Goal: Information Seeking & Learning: Find specific fact

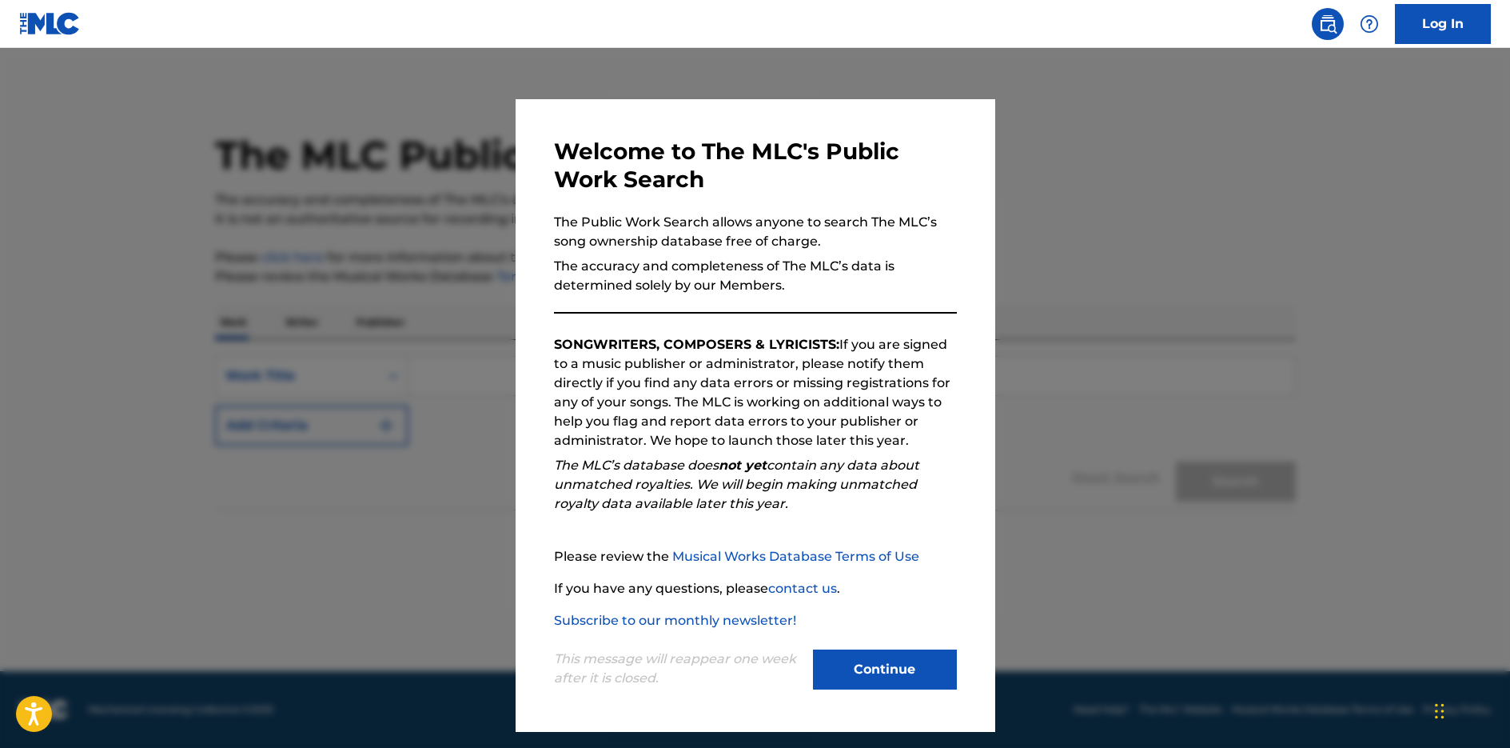
click at [872, 662] on button "Continue" at bounding box center [885, 669] width 144 height 40
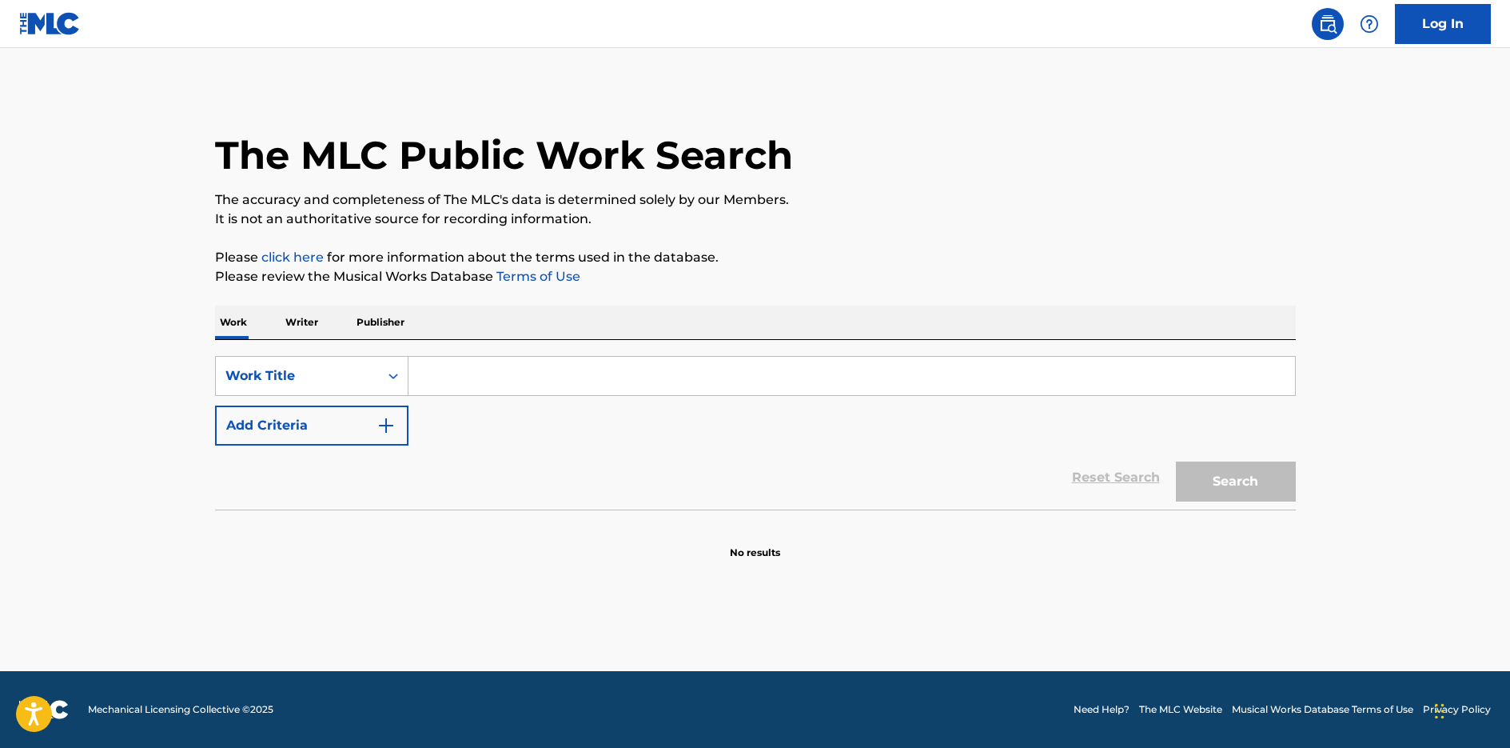
click at [516, 382] on input "Search Form" at bounding box center [852, 376] width 887 height 38
paste input "Puente Pexoa"
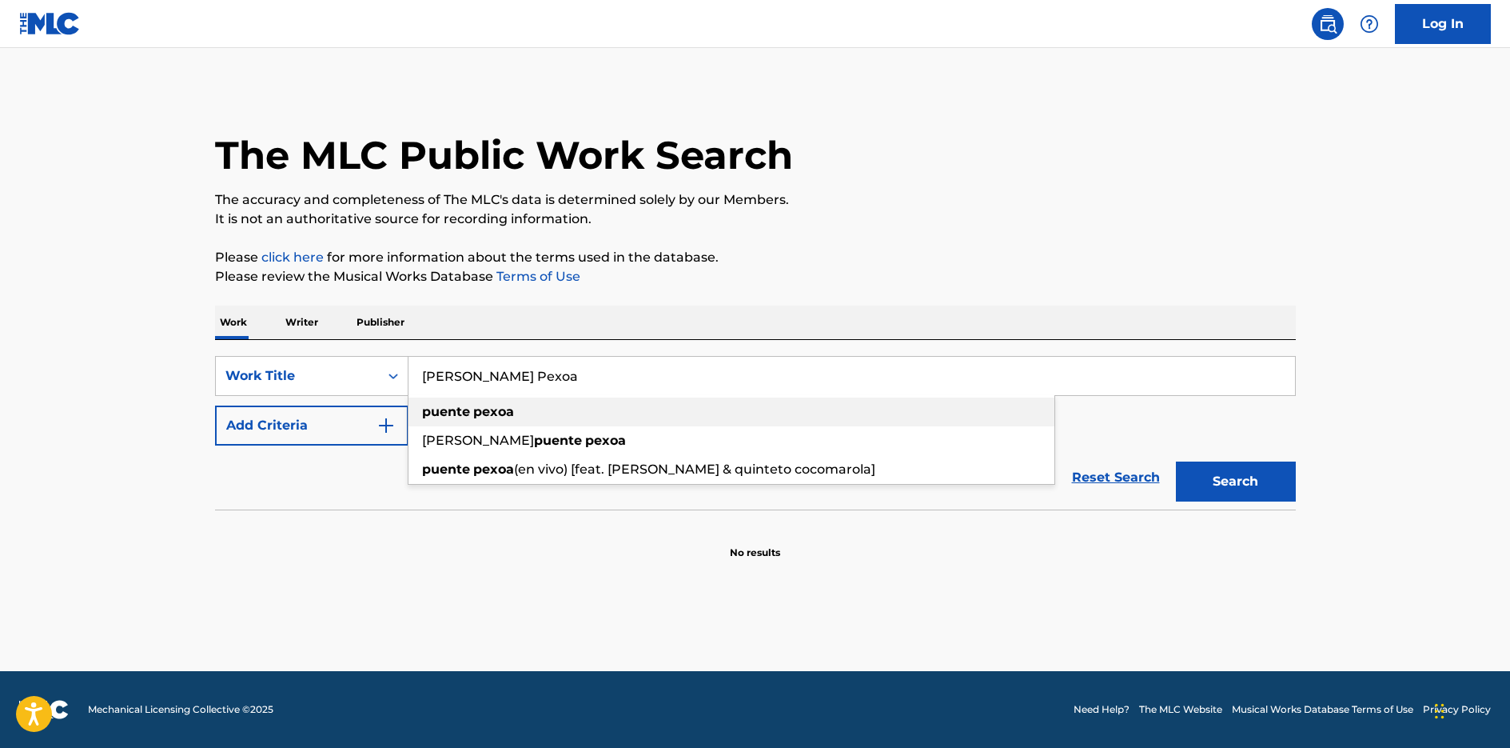
type input "Puente Pexoa"
click at [878, 405] on div "puente pexoa" at bounding box center [732, 411] width 646 height 29
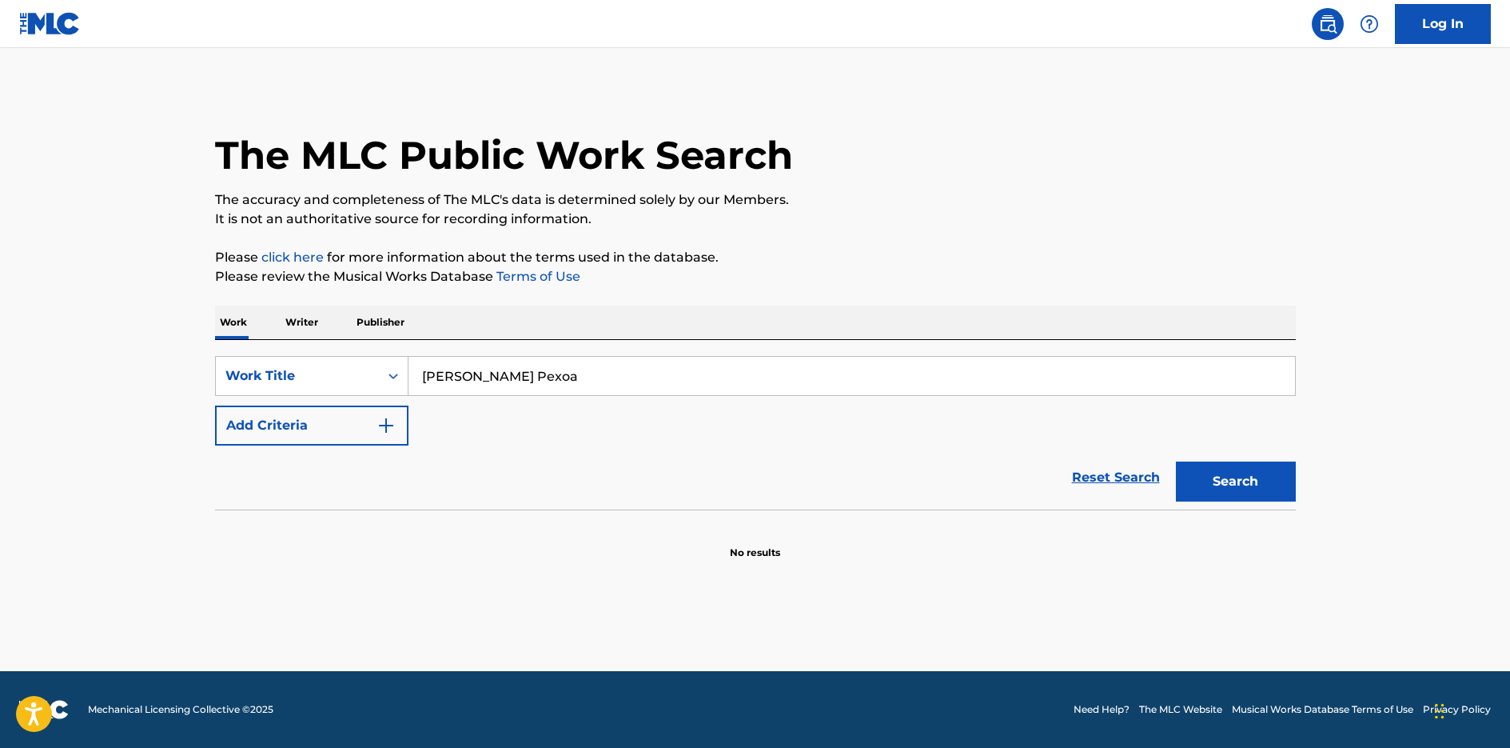
click at [1207, 473] on button "Search" at bounding box center [1236, 481] width 120 height 40
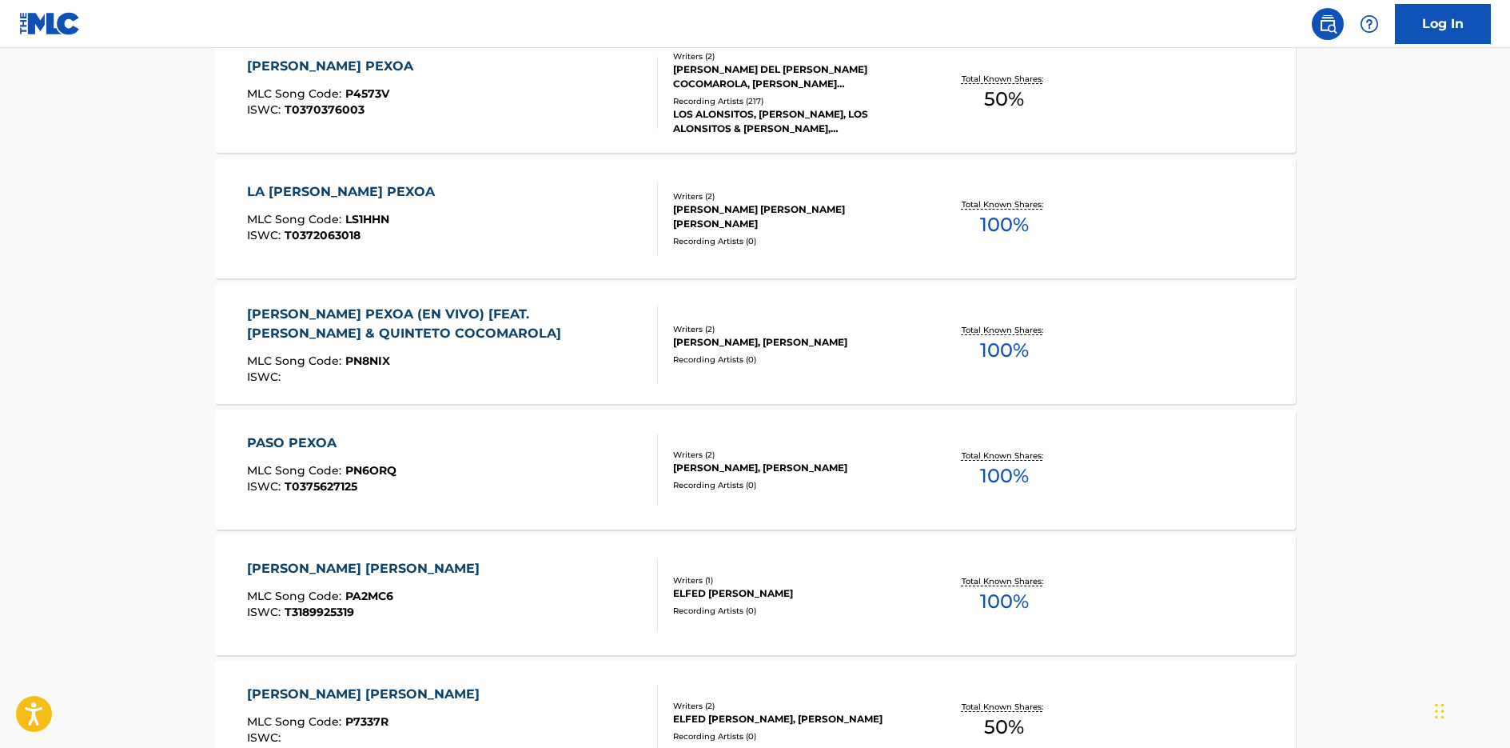
scroll to position [600, 0]
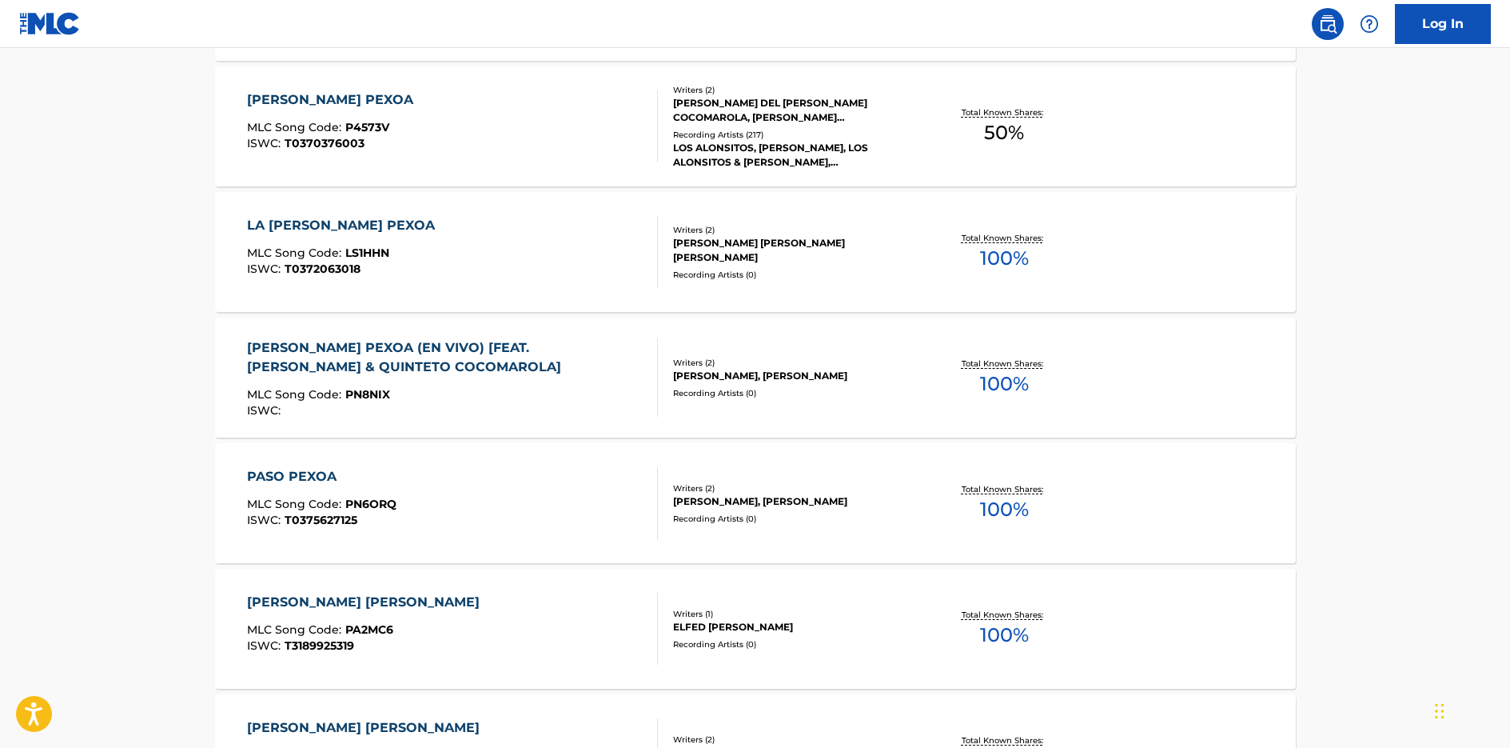
click at [1099, 403] on div "PUENTE PEXOA (EN VIVO) [FEAT. BOCHA SHERIDAN & QUINTETO COCOMAROLA] MLC Song Co…" at bounding box center [755, 377] width 1081 height 120
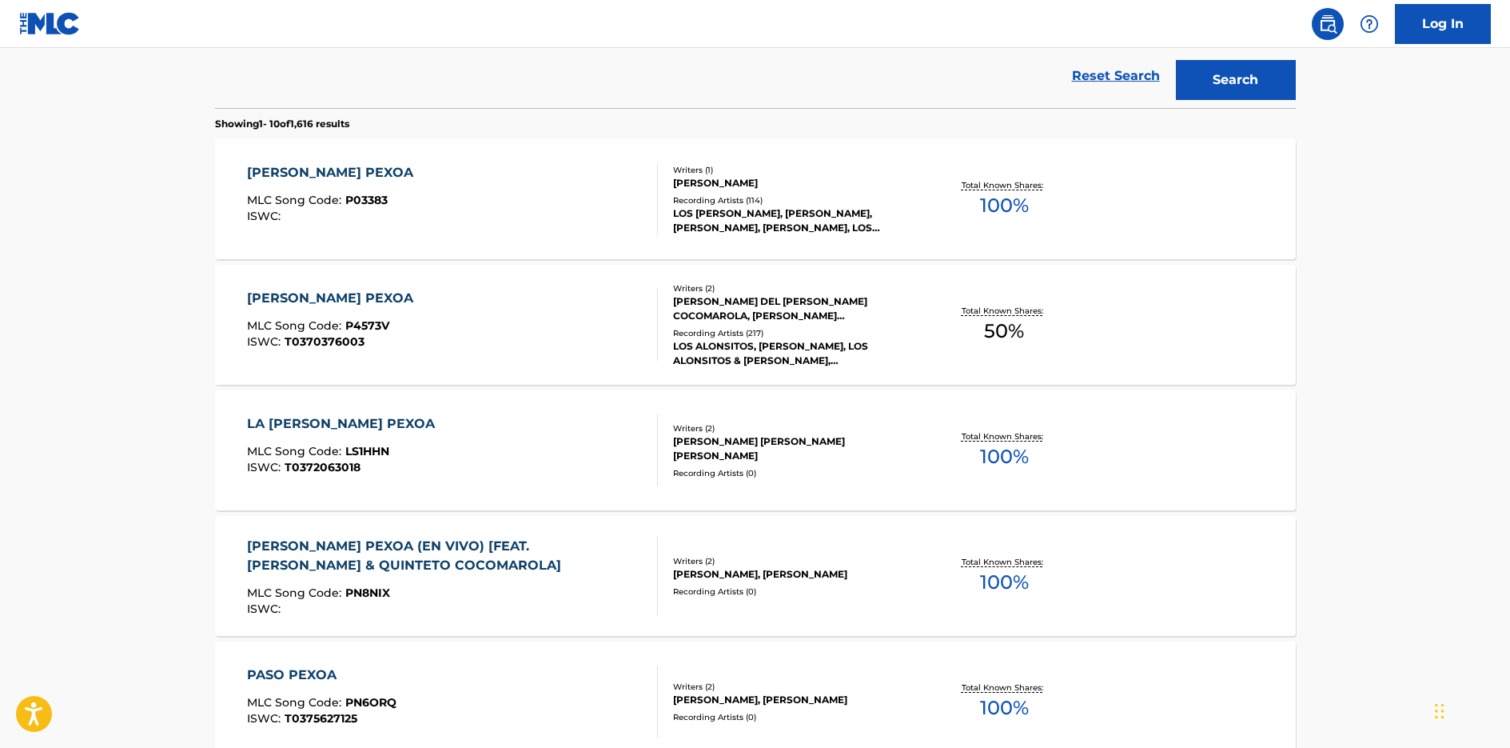
scroll to position [42, 0]
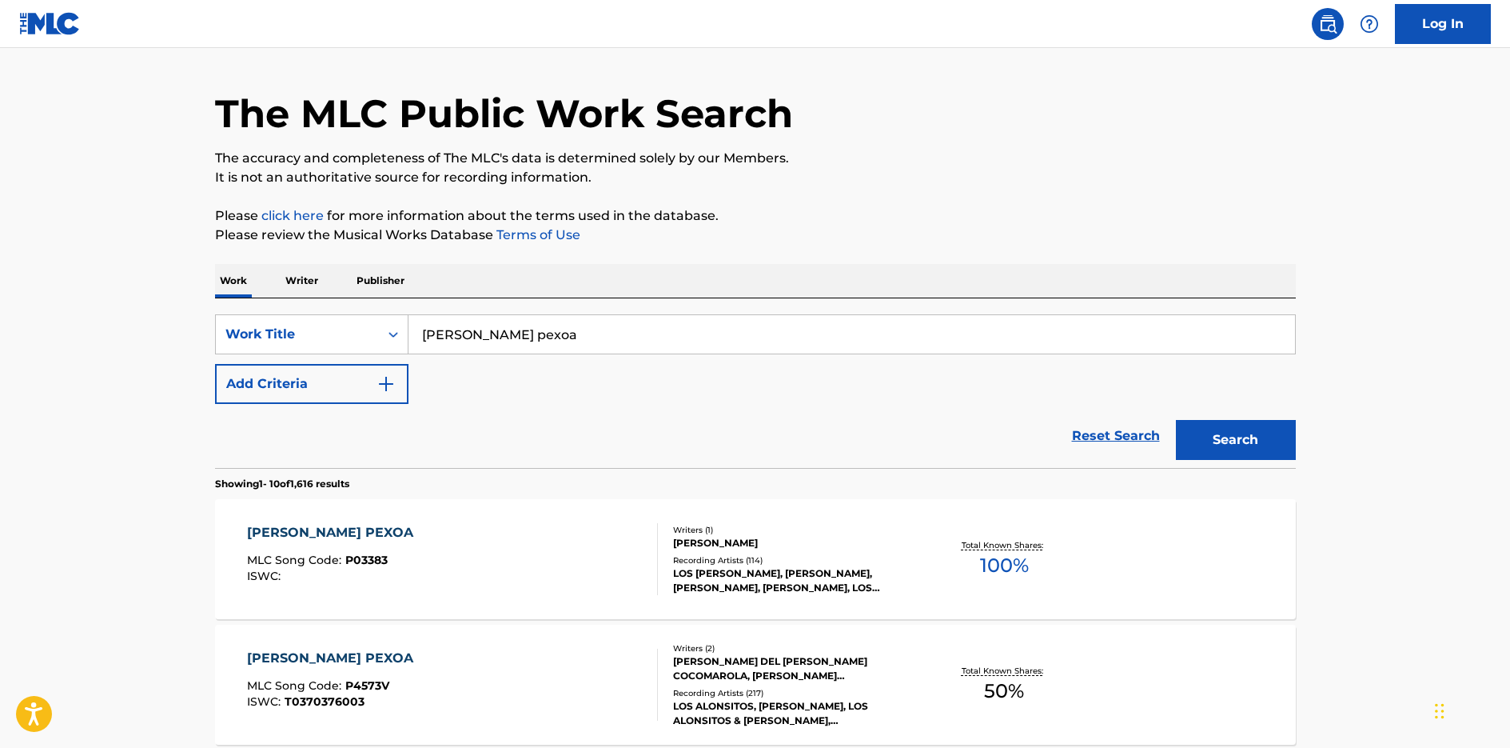
click at [307, 381] on button "Add Criteria" at bounding box center [312, 384] width 194 height 40
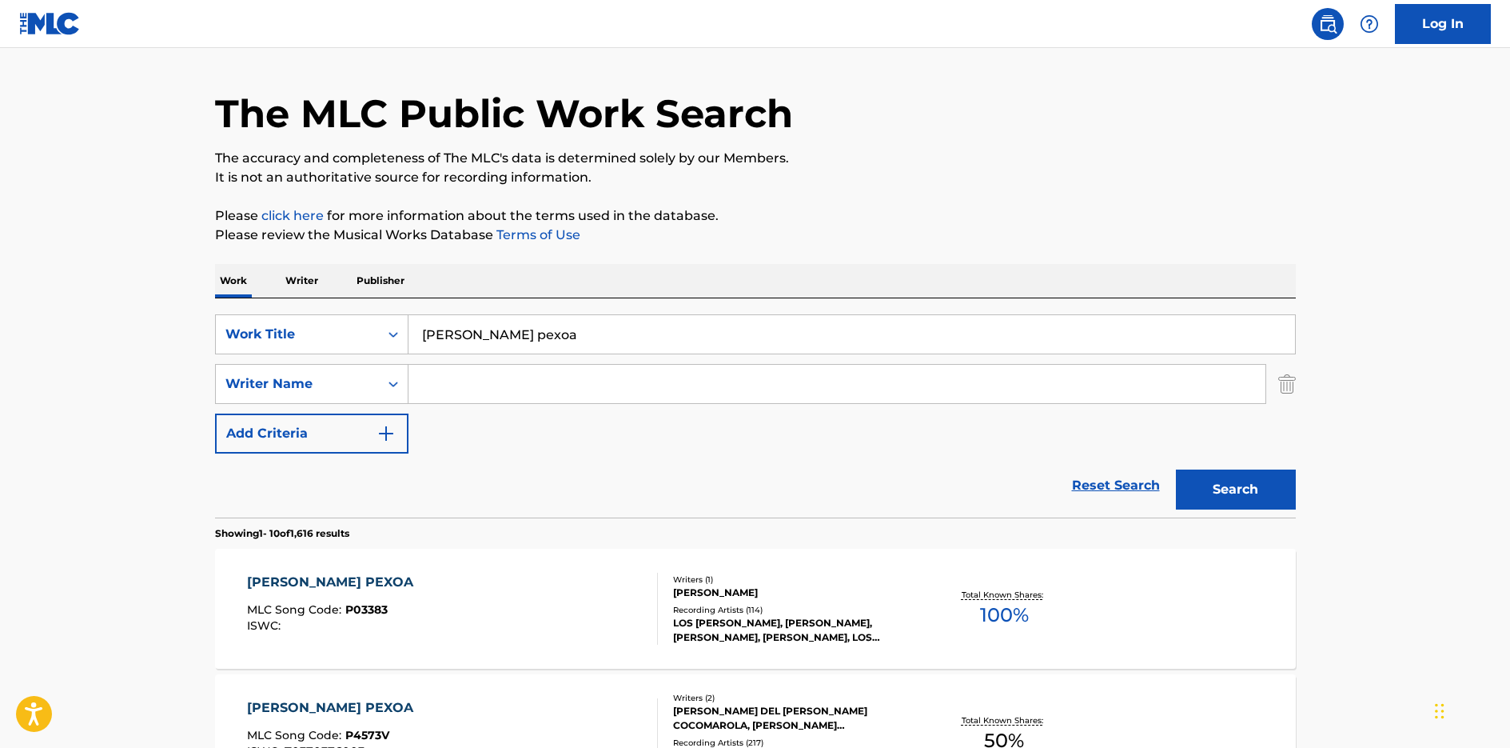
click at [481, 416] on div "SearchWithCriteria624c29a8-c826-4dce-b296-40ba45038d89 Work Title puente pexoa …" at bounding box center [755, 383] width 1081 height 139
click at [481, 397] on input "Search Form" at bounding box center [837, 384] width 857 height 38
paste input "Armando Nelli y Transito Cocomarola"
drag, startPoint x: 521, startPoint y: 393, endPoint x: 685, endPoint y: 379, distance: 164.5
click at [685, 379] on input "Armando Nelli y Transito Cocomarola" at bounding box center [837, 384] width 857 height 38
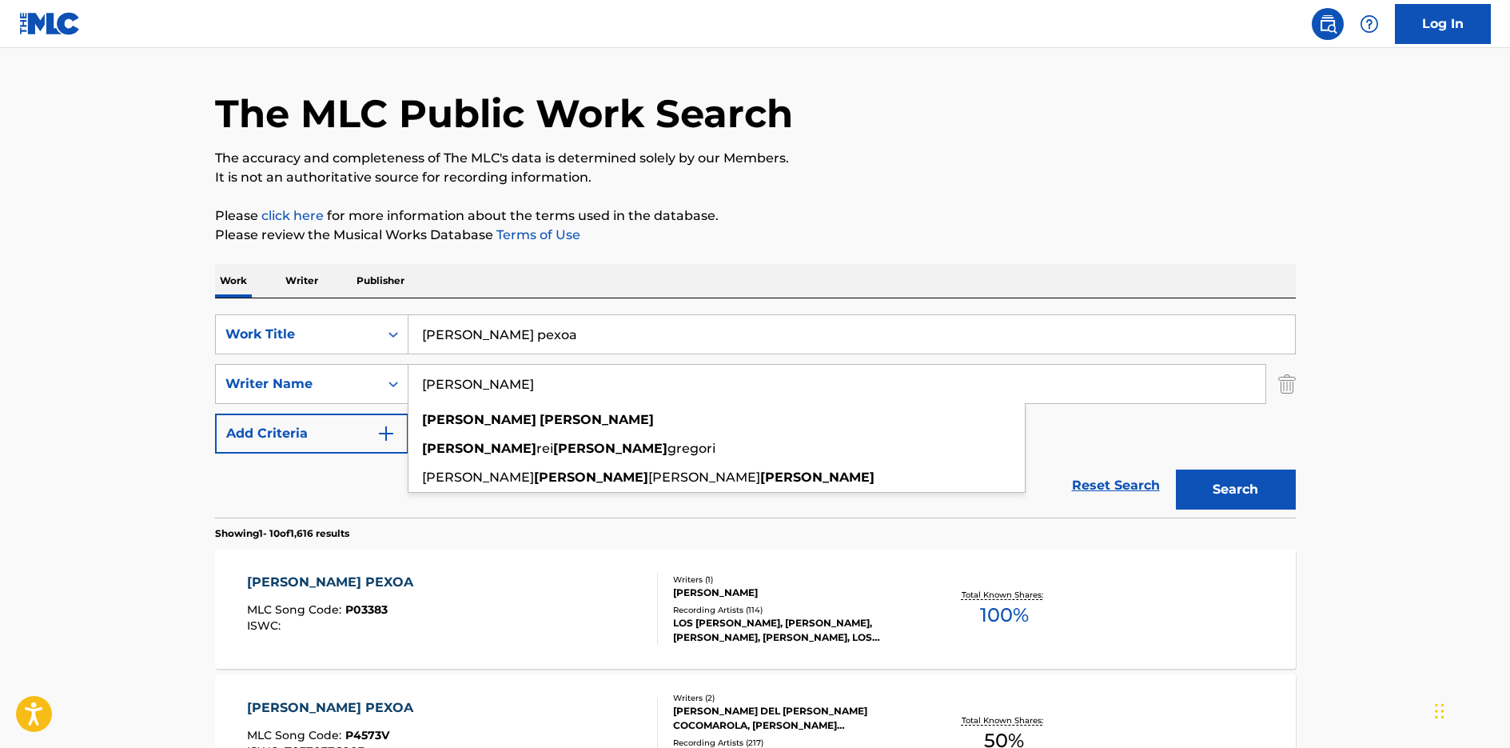
type input "Armando Nelli"
click at [1267, 489] on button "Search" at bounding box center [1236, 489] width 120 height 40
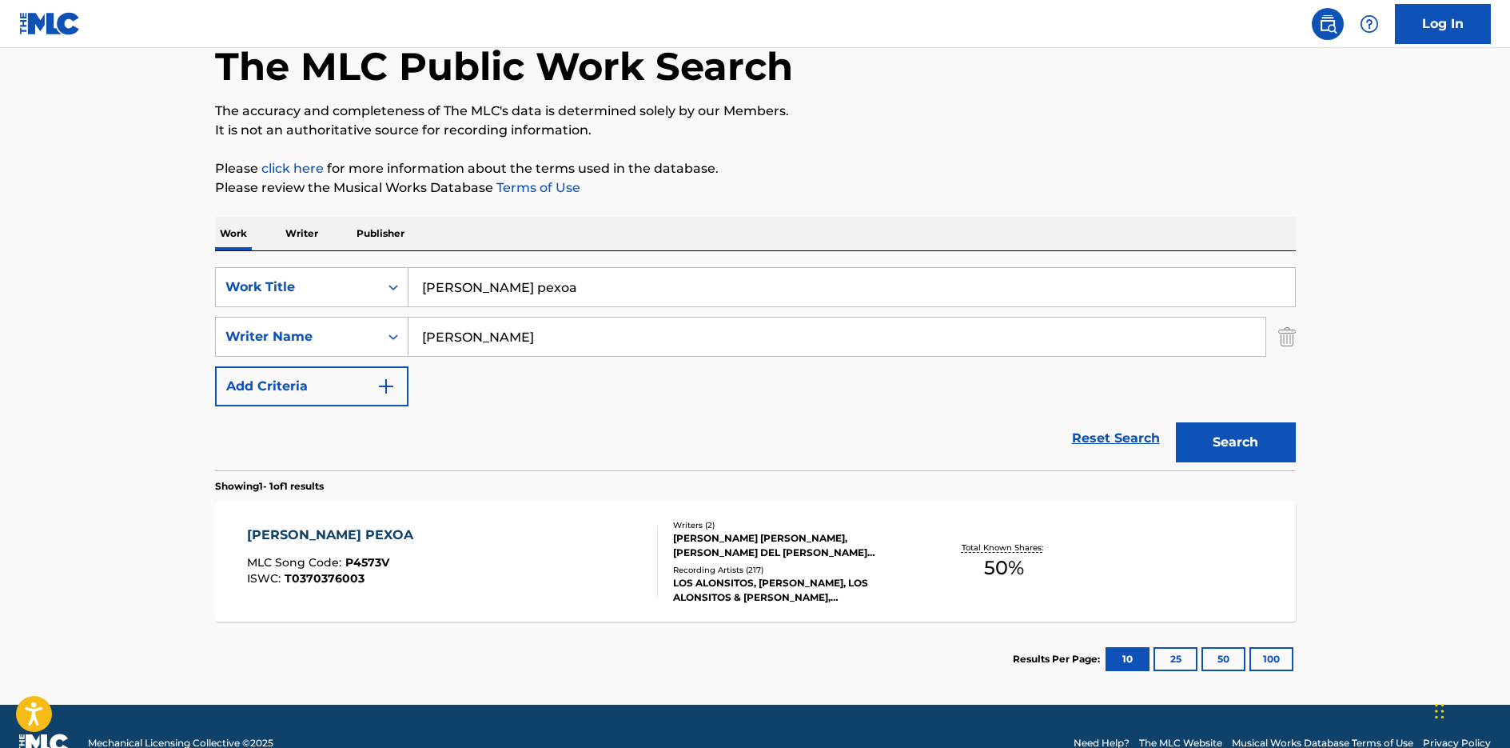
scroll to position [120, 0]
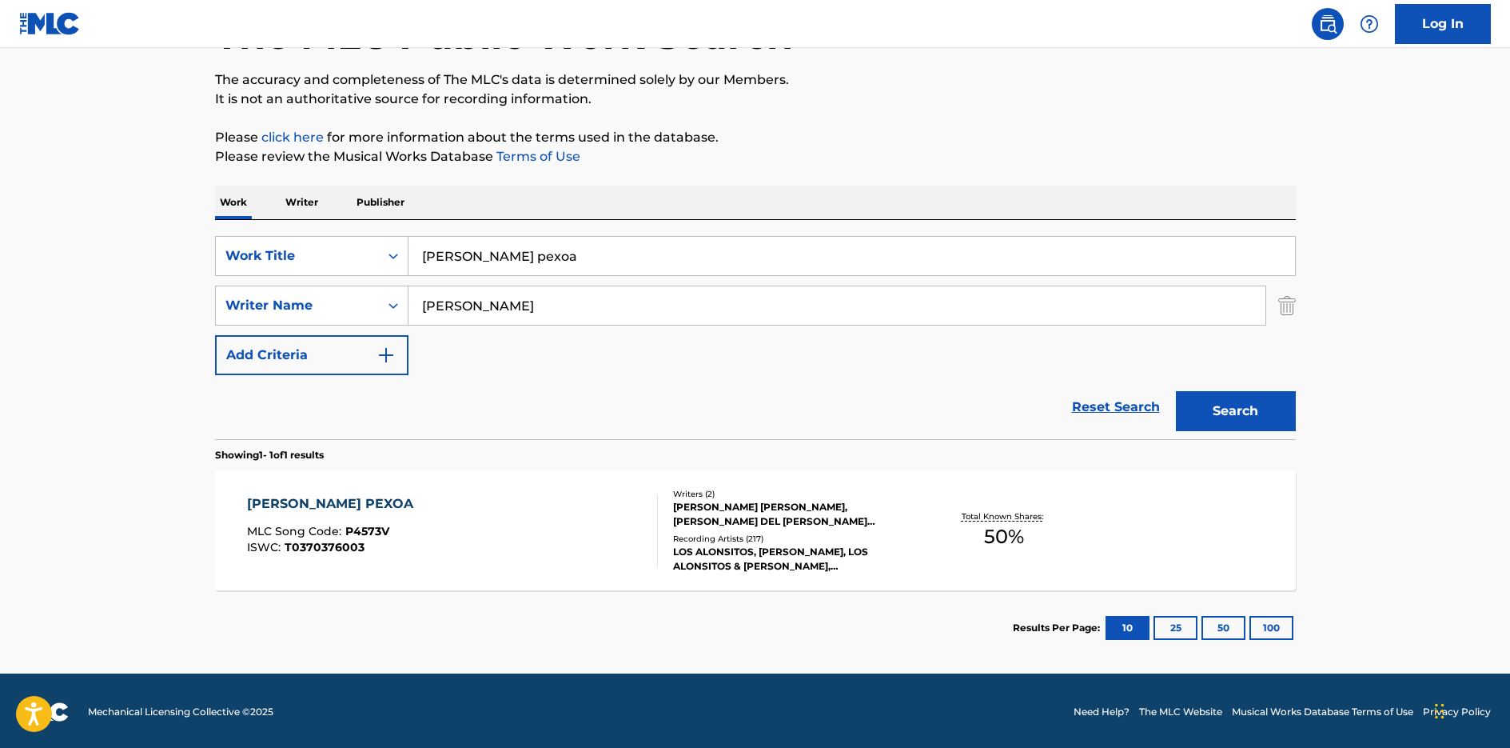
click at [1059, 518] on div "Total Known Shares: 50 %" at bounding box center [1005, 530] width 180 height 49
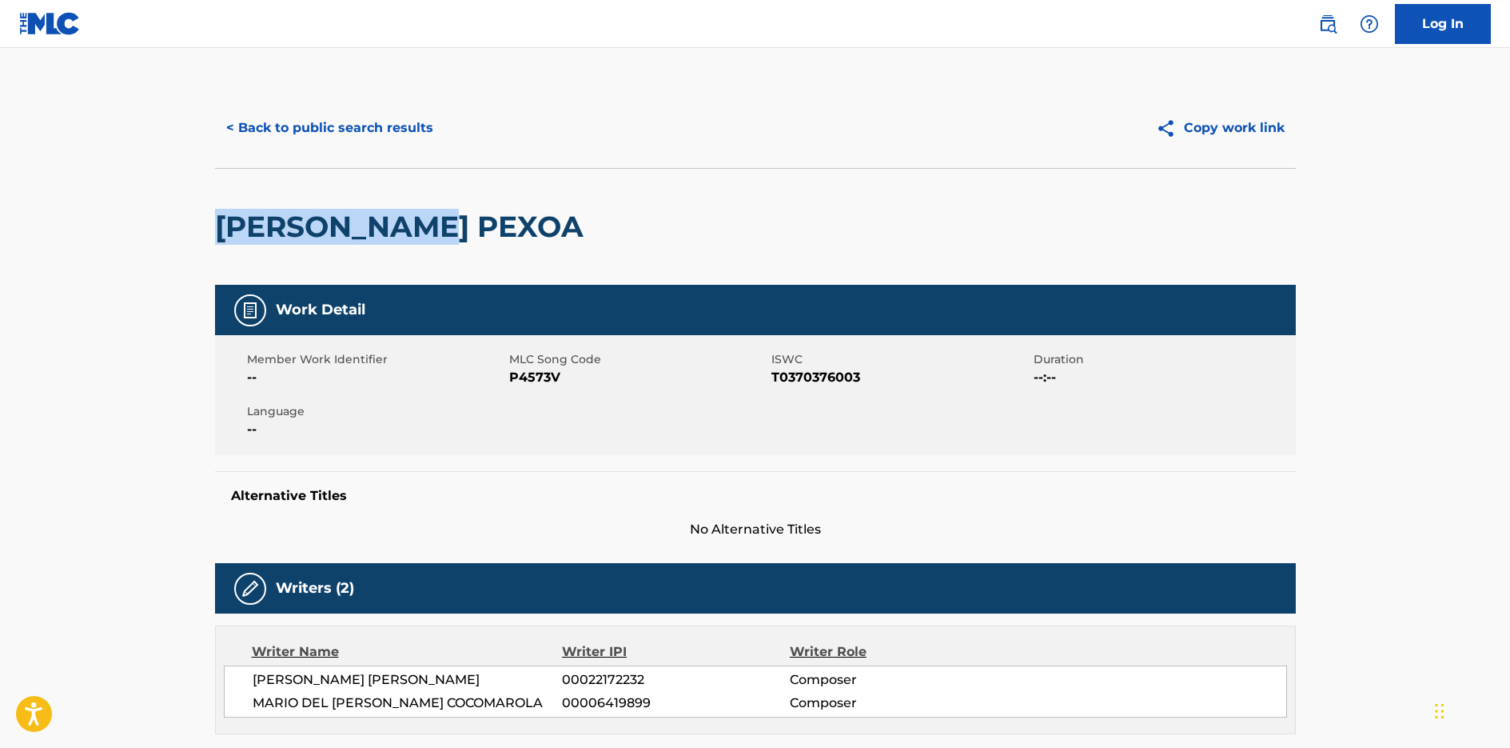
drag, startPoint x: 462, startPoint y: 217, endPoint x: 199, endPoint y: 224, distance: 263.1
copy h2 "PUENTE PEXOA"
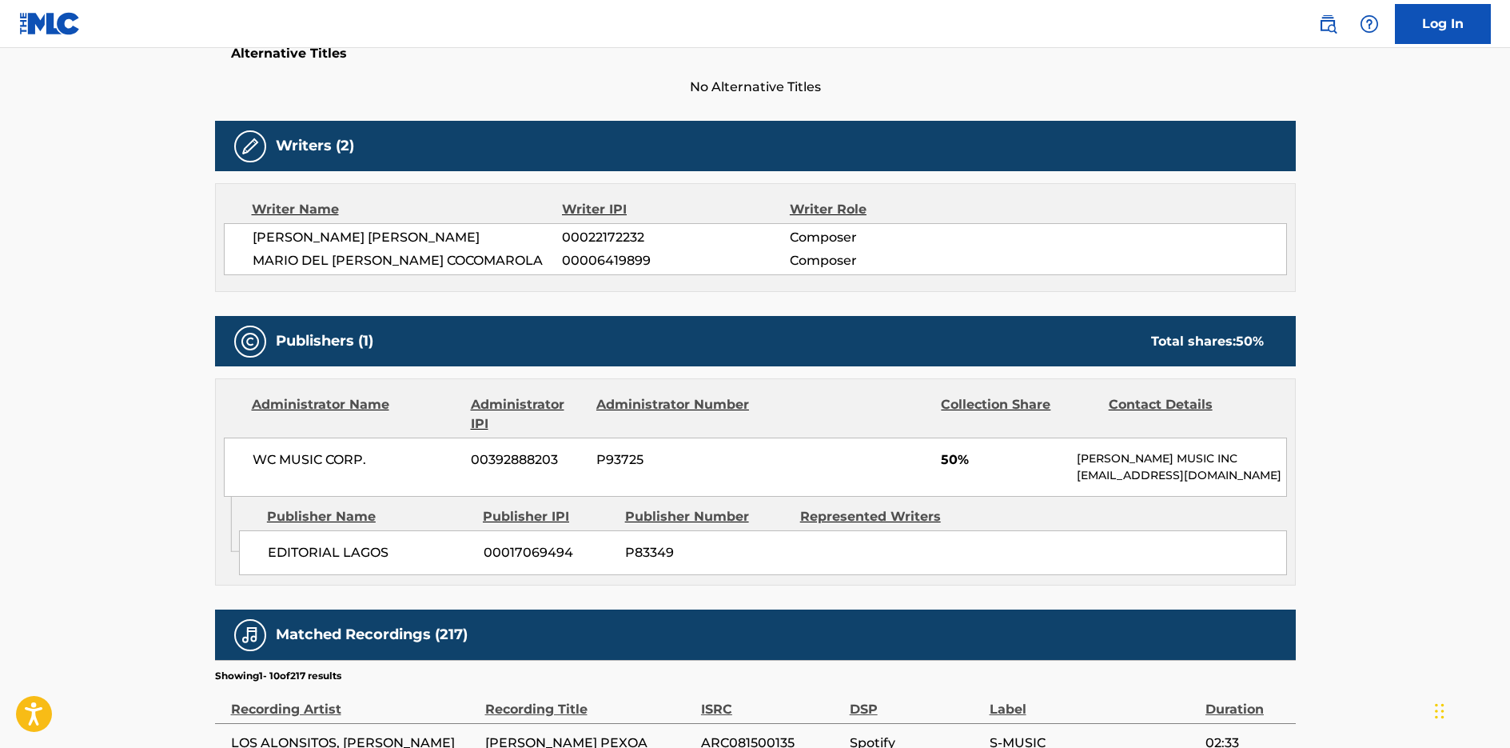
scroll to position [480, 0]
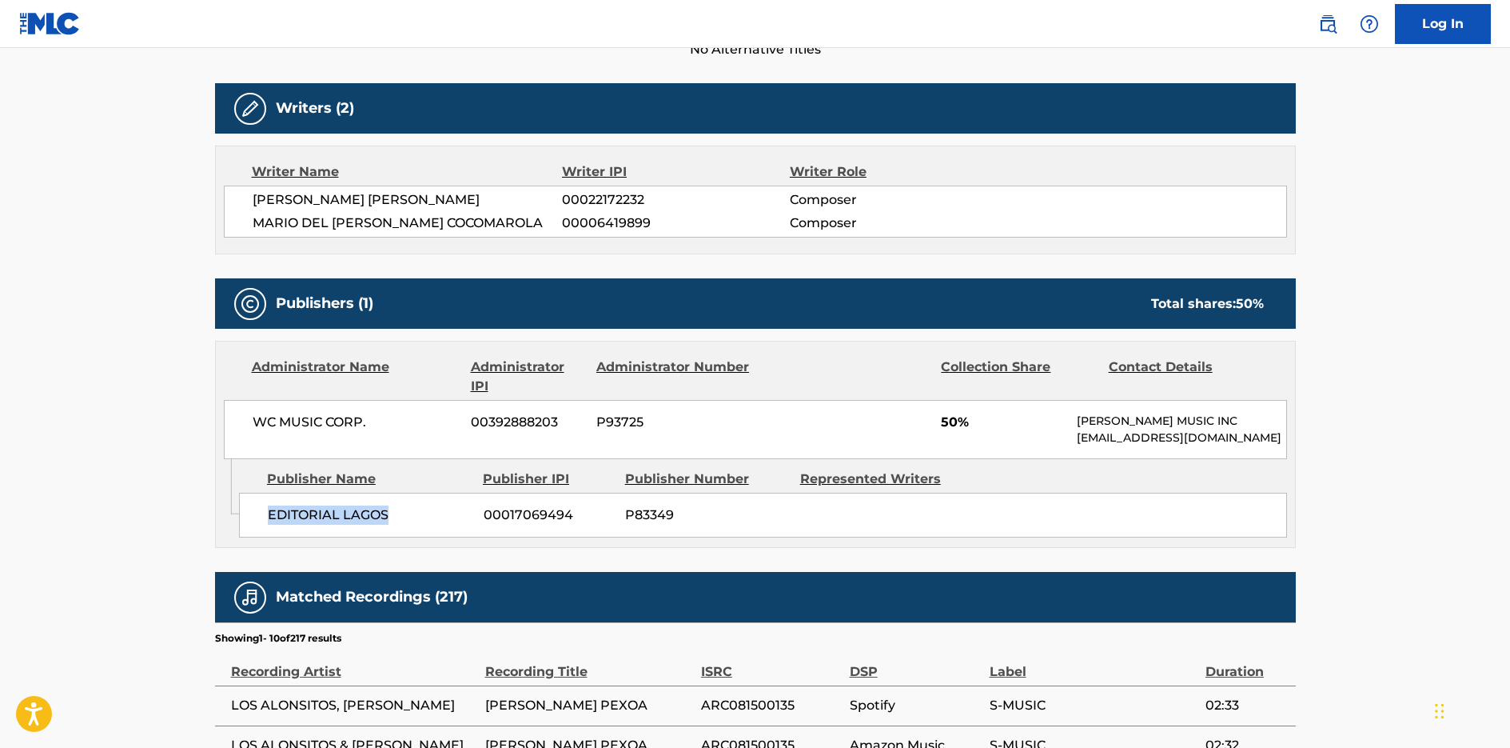
drag, startPoint x: 270, startPoint y: 530, endPoint x: 444, endPoint y: 543, distance: 174.0
click at [444, 537] on div "EDITORIAL LAGOS 00017069494 P83349" at bounding box center [763, 515] width 1048 height 45
copy span "EDITORIAL LAGOS"
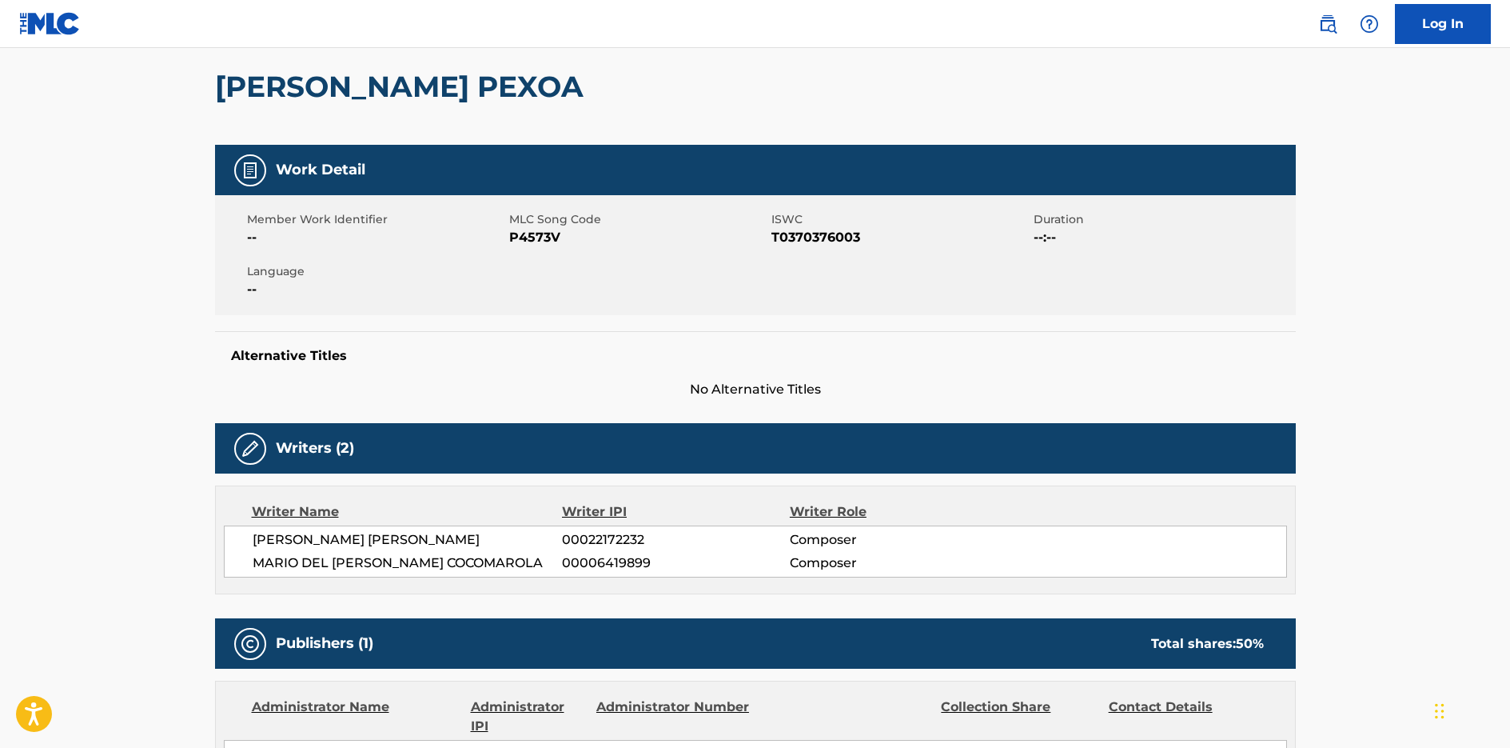
scroll to position [360, 0]
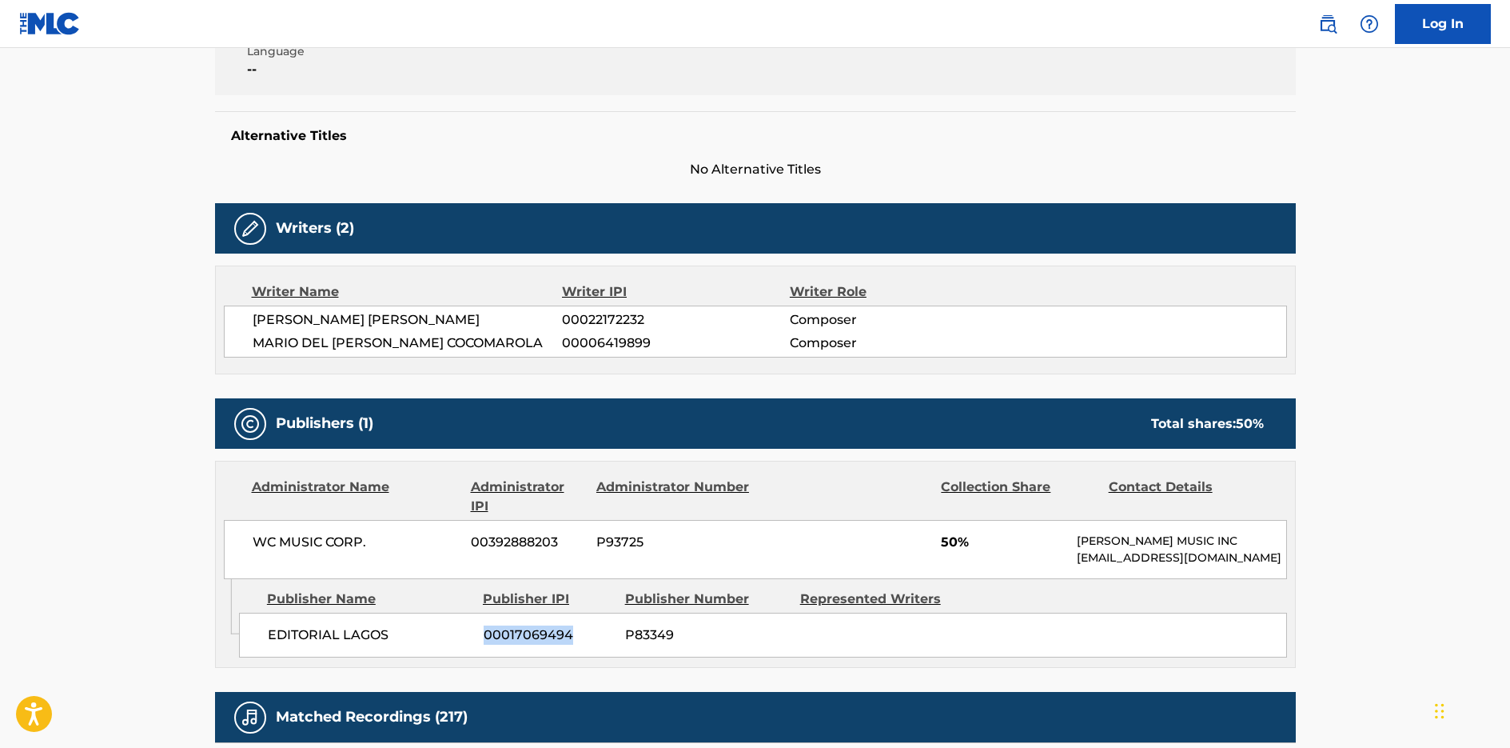
drag, startPoint x: 485, startPoint y: 645, endPoint x: 594, endPoint y: 644, distance: 108.7
click at [594, 644] on span "00017069494" at bounding box center [549, 634] width 130 height 19
copy span "00017069494"
click at [940, 667] on div "Admin Original Publisher Connecting Line Publisher Name Publisher IPI Publisher…" at bounding box center [755, 623] width 1079 height 88
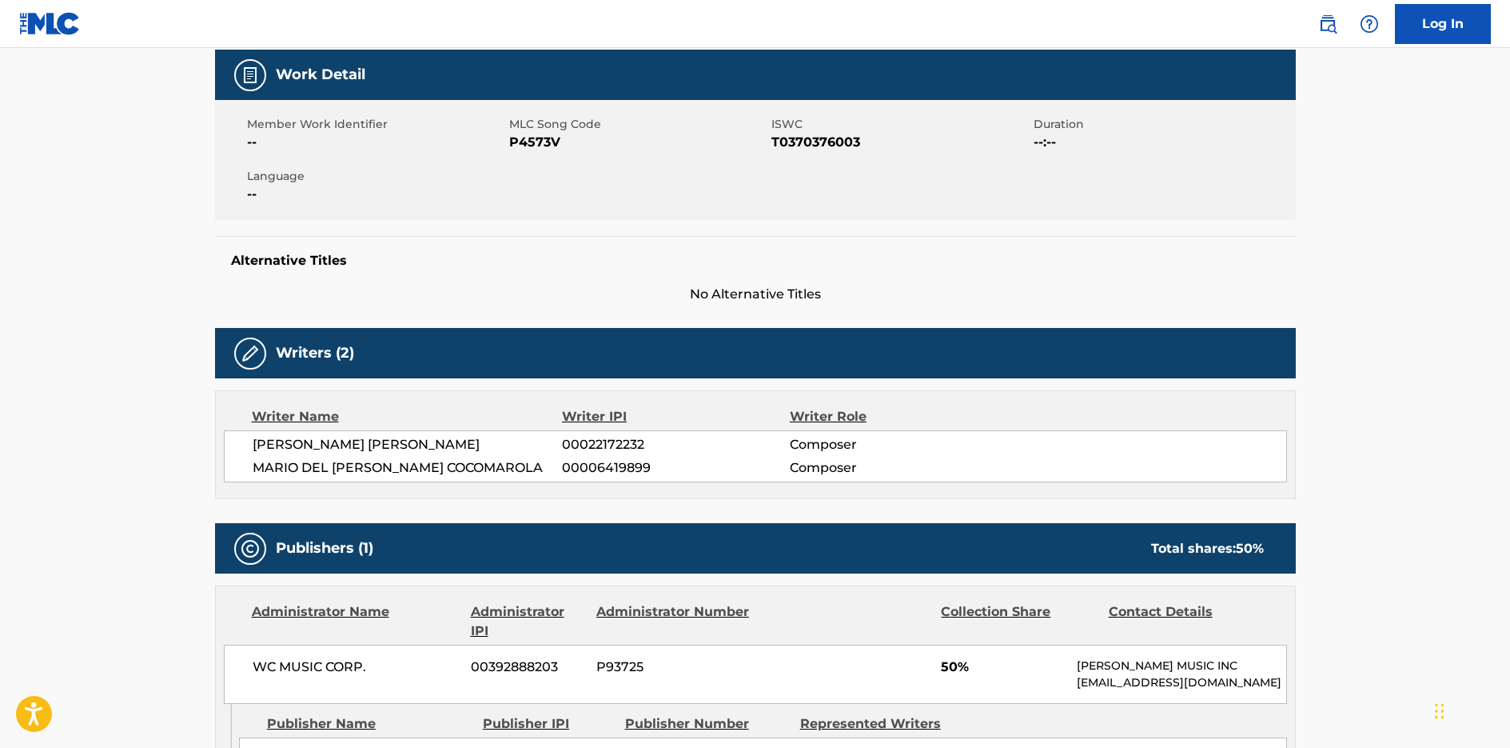
scroll to position [120, 0]
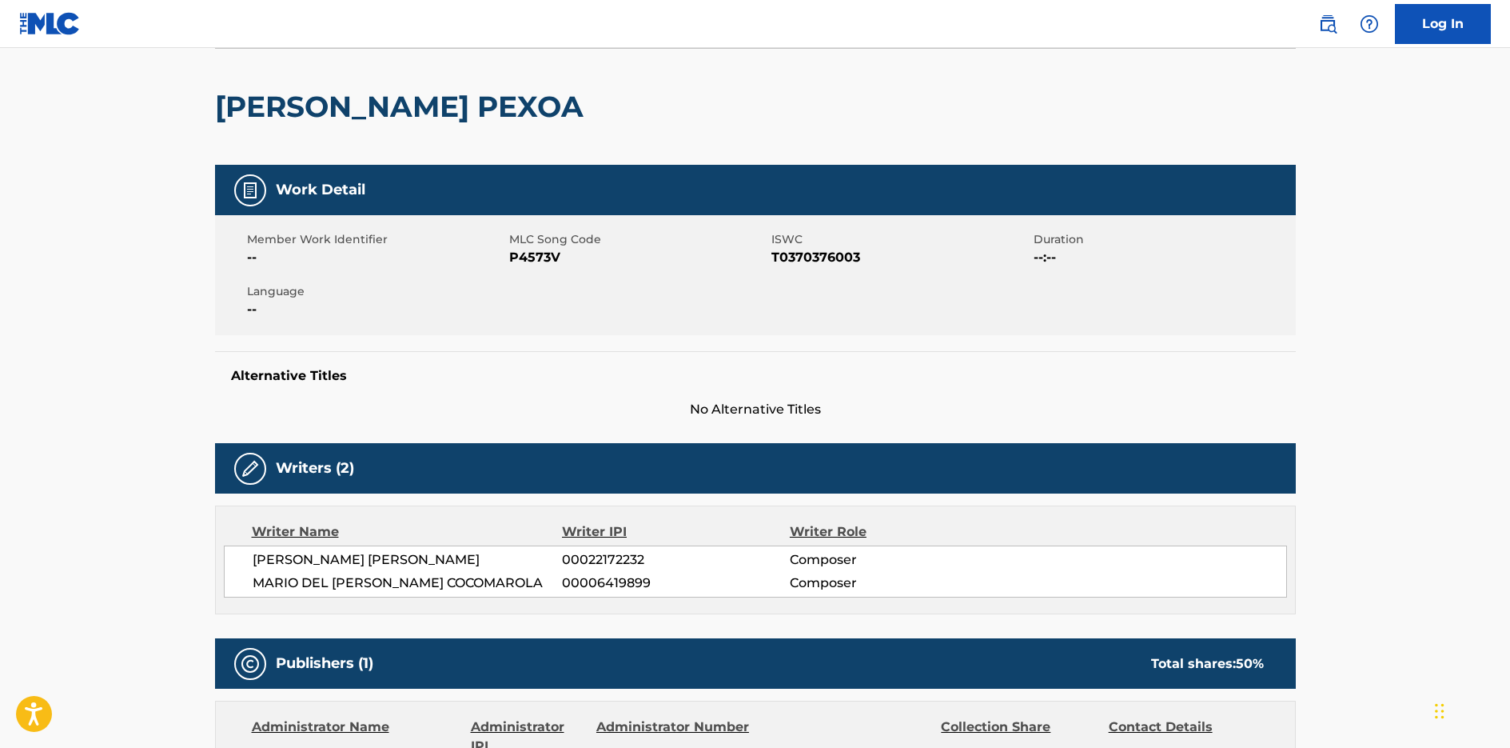
click at [1407, 447] on main "< Back to public search results Copy work link PUENTE PEXOA Work Detail Member …" at bounding box center [755, 728] width 1510 height 1600
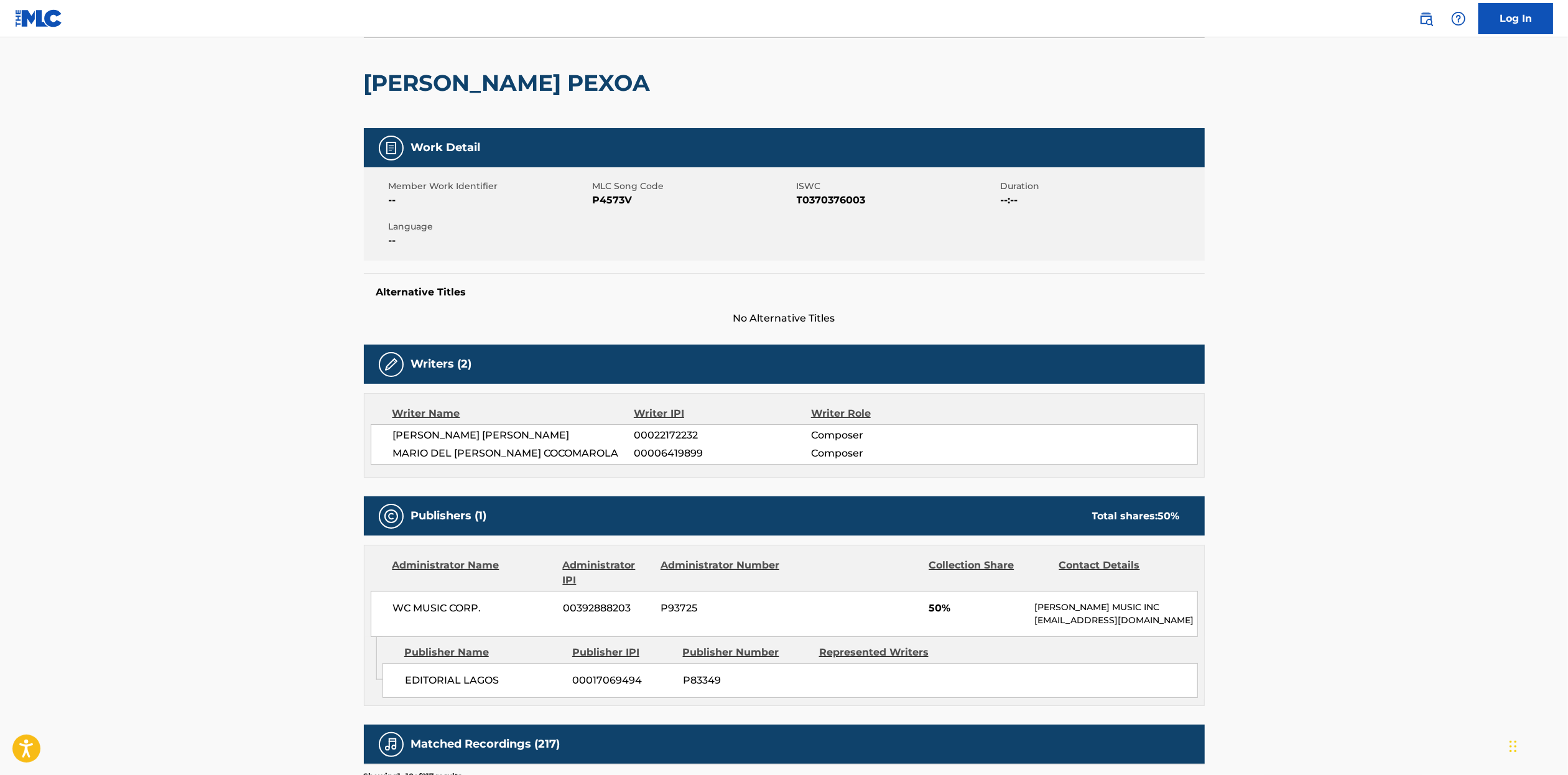
click at [1174, 581] on main "< Back to public search results Copy work link PUENTE PEXOA Work Detail Member …" at bounding box center [784, 566] width 1568 height 1245
click at [405, 581] on span "EDITORIAL LAGOS" at bounding box center [485, 680] width 159 height 15
drag, startPoint x: 408, startPoint y: 696, endPoint x: 502, endPoint y: 696, distance: 94.0
click at [502, 581] on span "EDITORIAL LAGOS" at bounding box center [485, 680] width 159 height 15
click at [934, 402] on div "Writer Name Writer IPI Writer Role GREGORIO ARMANDO REINALDO NELLI 00022172232 …" at bounding box center [784, 435] width 841 height 85
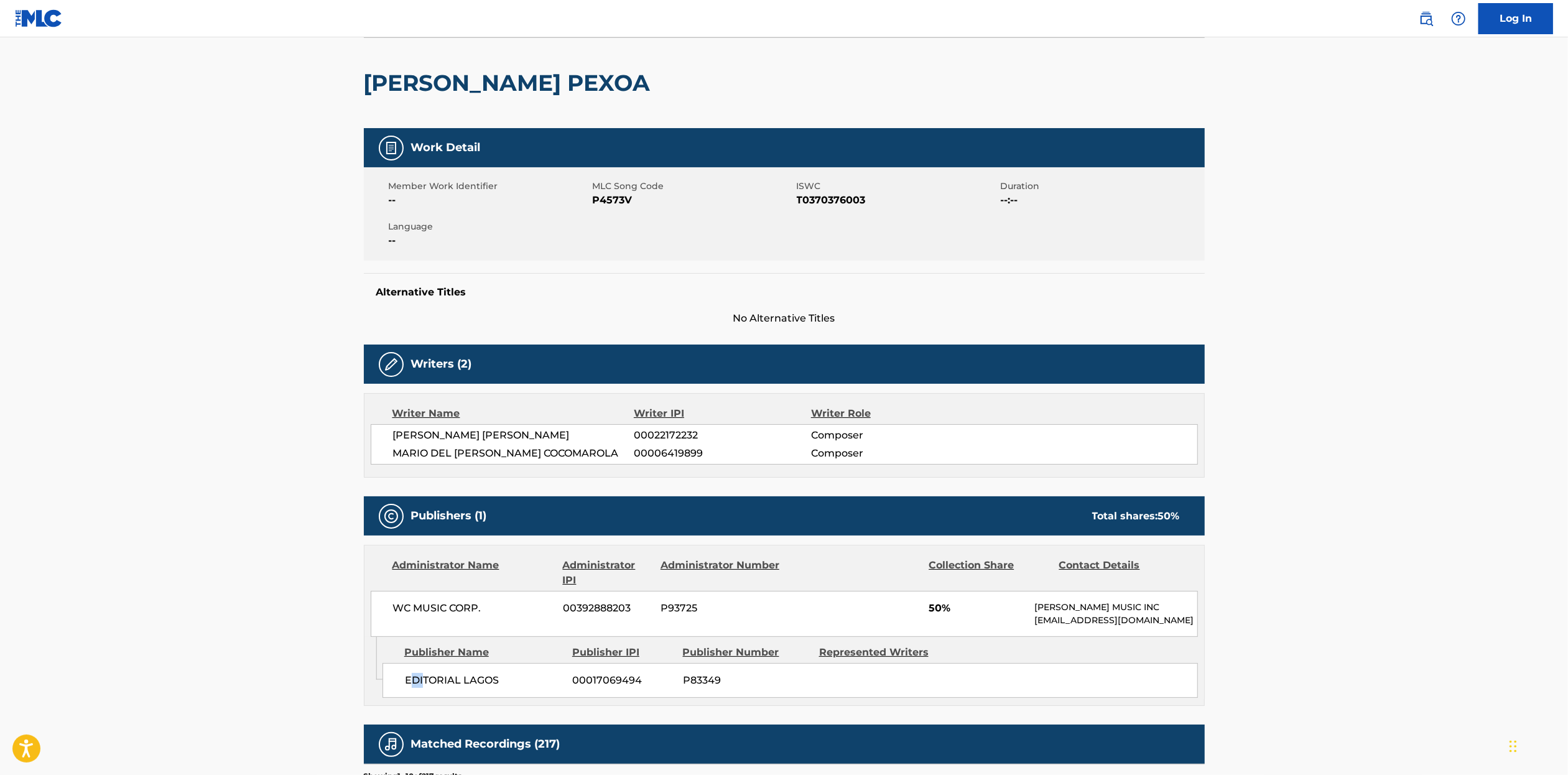
drag, startPoint x: 409, startPoint y: 692, endPoint x: 425, endPoint y: 689, distance: 16.3
click at [425, 581] on span "EDITORIAL LAGOS" at bounding box center [485, 680] width 159 height 15
click at [520, 581] on div "EDITORIAL LAGOS 00017069494 P83349" at bounding box center [790, 680] width 815 height 35
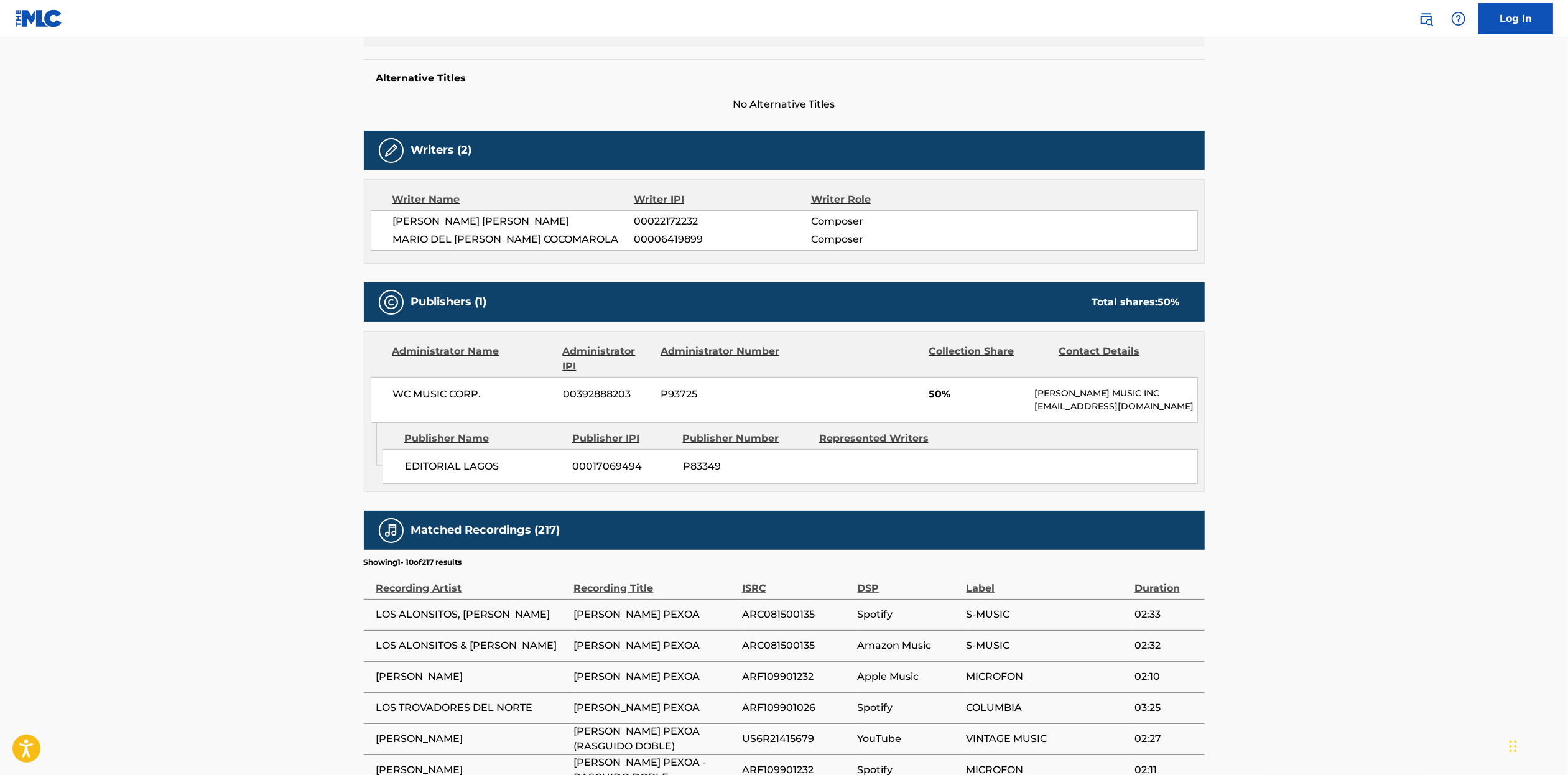
scroll to position [218, 0]
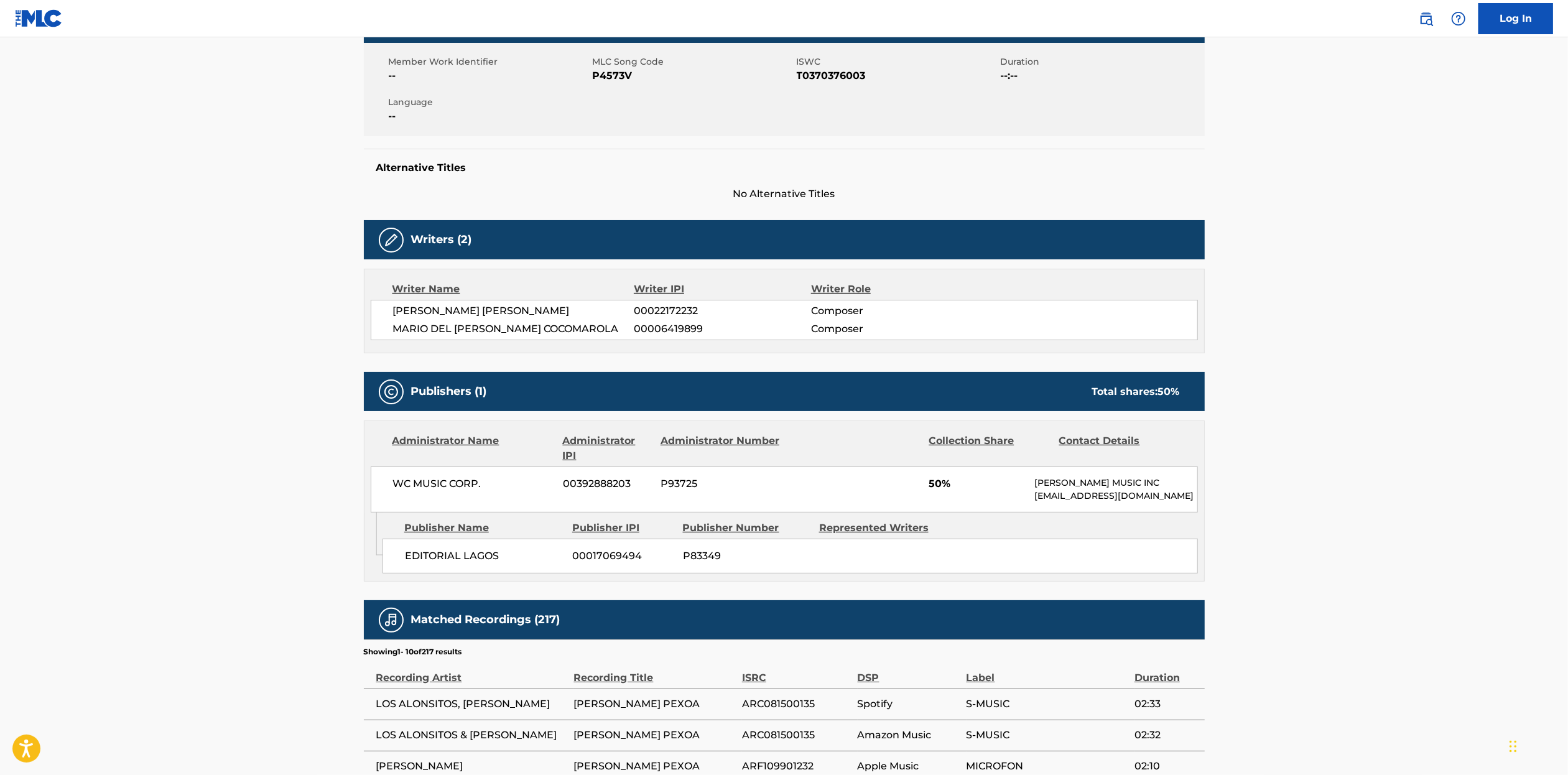
drag, startPoint x: 457, startPoint y: 312, endPoint x: 622, endPoint y: 318, distance: 165.1
click at [622, 318] on div "GREGORIO ARMANDO REINALDO NELLI 00022172232 Composer MARIO DEL TRANSITO COCOMAR…" at bounding box center [784, 320] width 827 height 40
click at [446, 311] on span "GREGORIO ARMANDO REINALDO NELLI" at bounding box center [513, 310] width 241 height 15
drag, startPoint x: 460, startPoint y: 331, endPoint x: 496, endPoint y: 331, distance: 36.0
click at [496, 331] on span "MARIO DEL TRANSITO COCOMAROLA" at bounding box center [513, 328] width 241 height 15
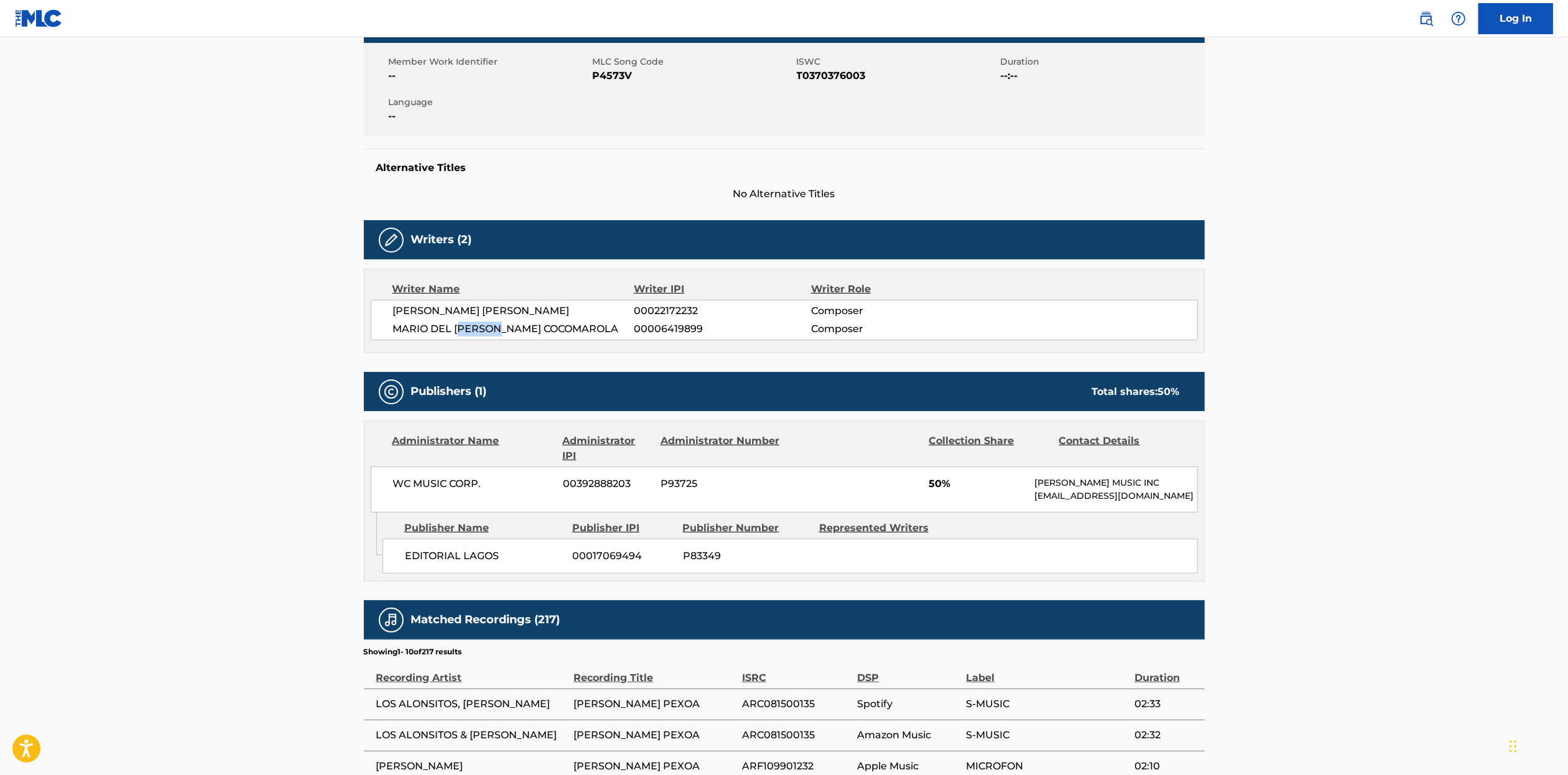
click at [491, 343] on div "Writer Name Writer IPI Writer Role GREGORIO ARMANDO REINALDO NELLI 00022172232 …" at bounding box center [784, 310] width 841 height 85
drag, startPoint x: 393, startPoint y: 313, endPoint x: 602, endPoint y: 311, distance: 209.0
click at [602, 311] on span "GREGORIO ARMANDO REINALDO NELLI" at bounding box center [513, 310] width 241 height 15
copy span "GREGORIO ARMANDO REINALDO NELLI"
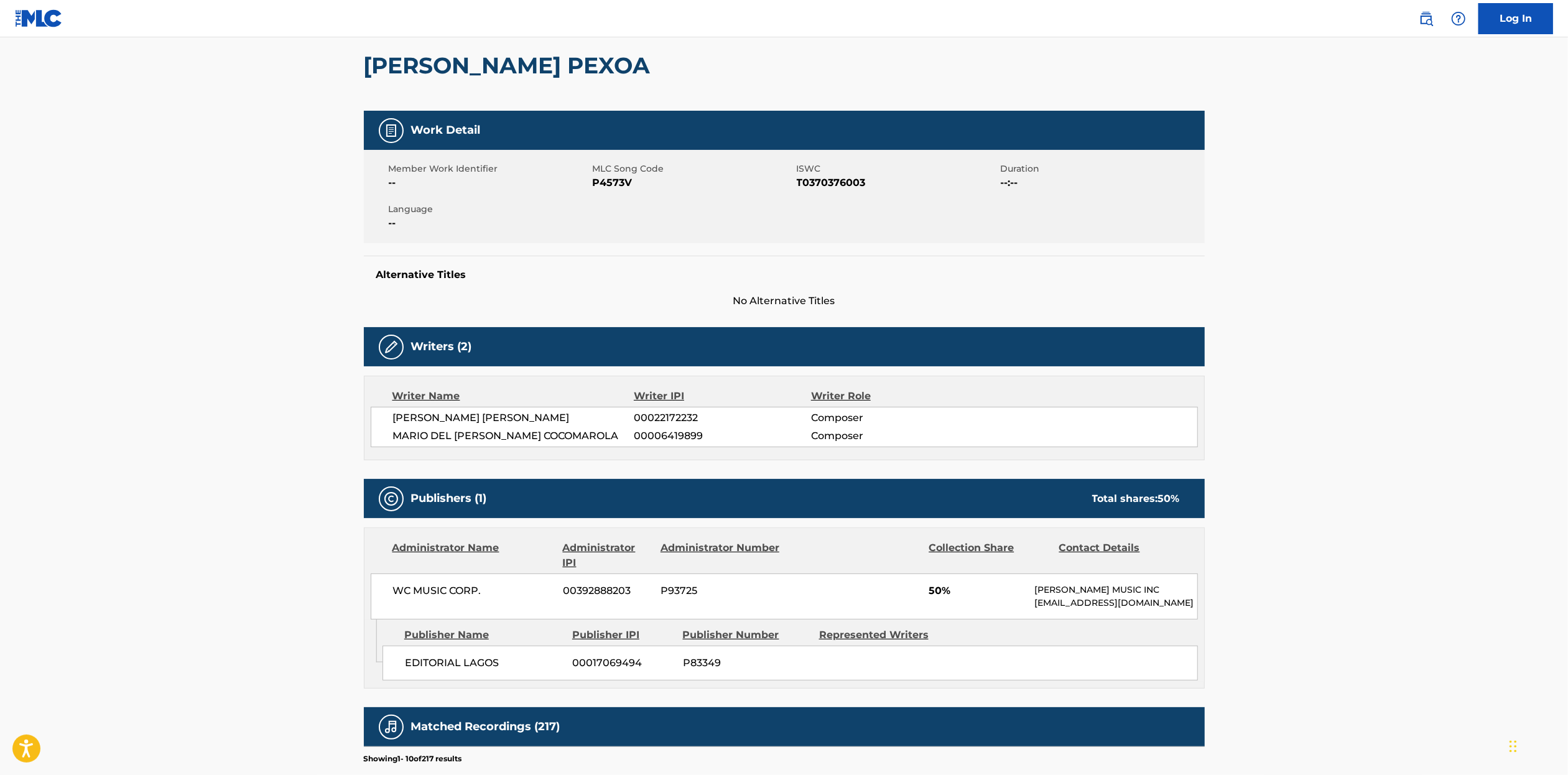
scroll to position [0, 0]
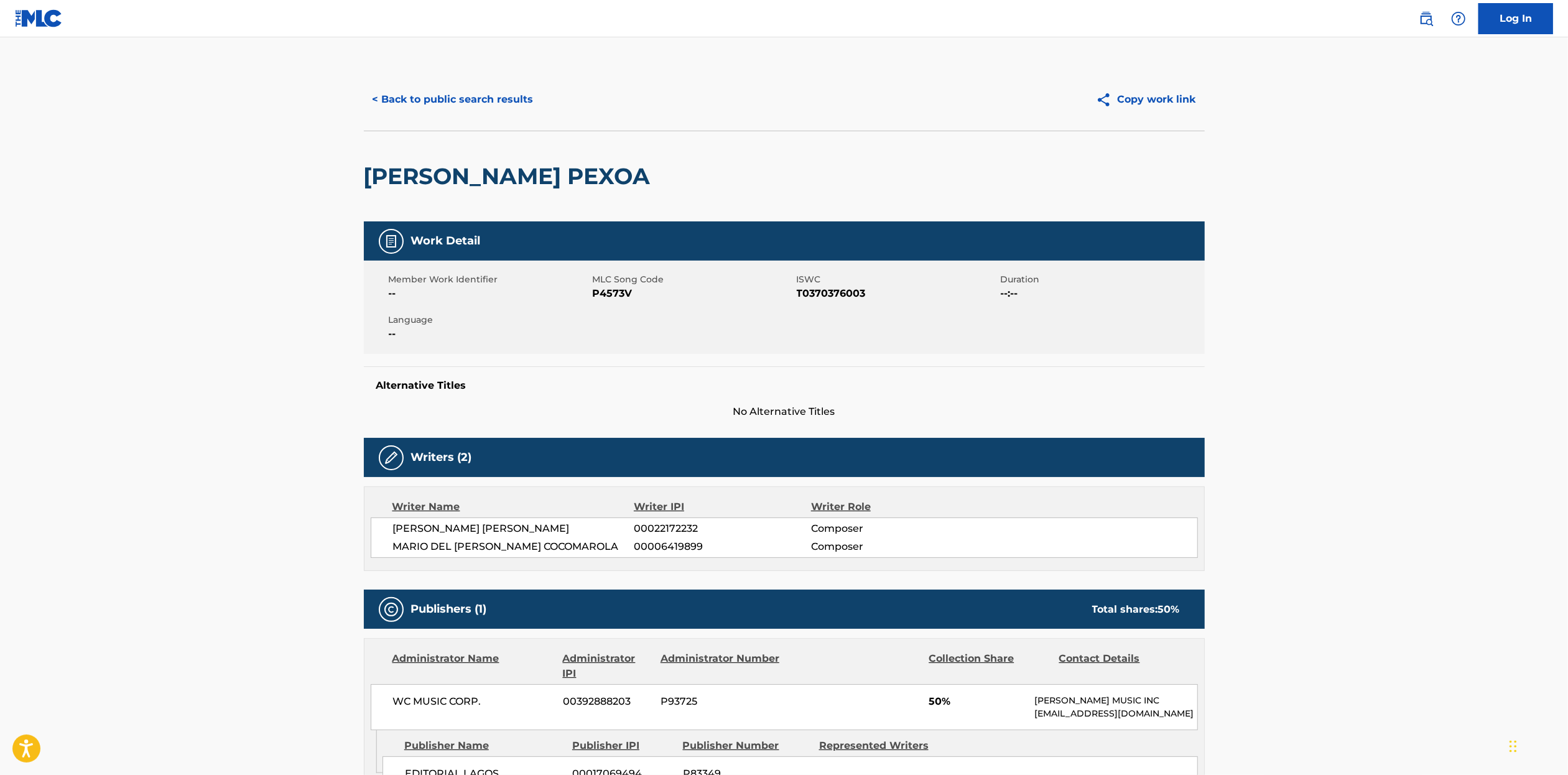
click at [581, 556] on div "GREGORIO ARMANDO REINALDO NELLI 00022172232 Composer MARIO DEL TRANSITO COCOMAR…" at bounding box center [784, 538] width 827 height 40
drag, startPoint x: 587, startPoint y: 550, endPoint x: 578, endPoint y: 546, distance: 9.8
click at [582, 548] on span "MARIO DEL TRANSITO COCOMAROLA" at bounding box center [513, 546] width 241 height 15
click at [578, 546] on span "MARIO DEL TRANSITO COCOMAROLA" at bounding box center [513, 546] width 241 height 15
drag, startPoint x: 582, startPoint y: 546, endPoint x: 379, endPoint y: 555, distance: 203.2
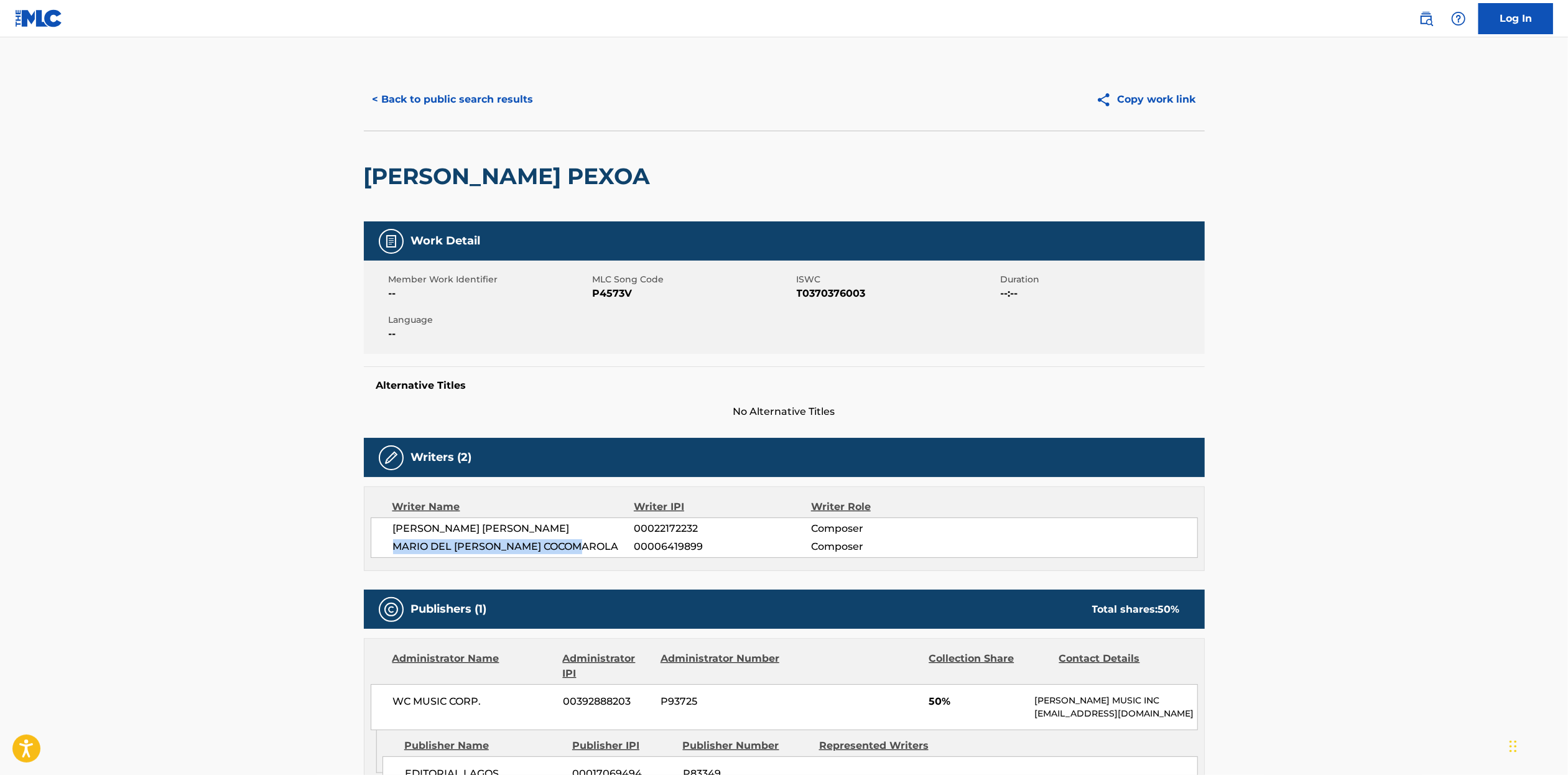
click at [379, 555] on div "GREGORIO ARMANDO REINALDO NELLI 00022172232 Composer MARIO DEL TRANSITO COCOMAR…" at bounding box center [784, 538] width 827 height 40
copy span "MARIO DEL TRANSITO COCOMAROLA"
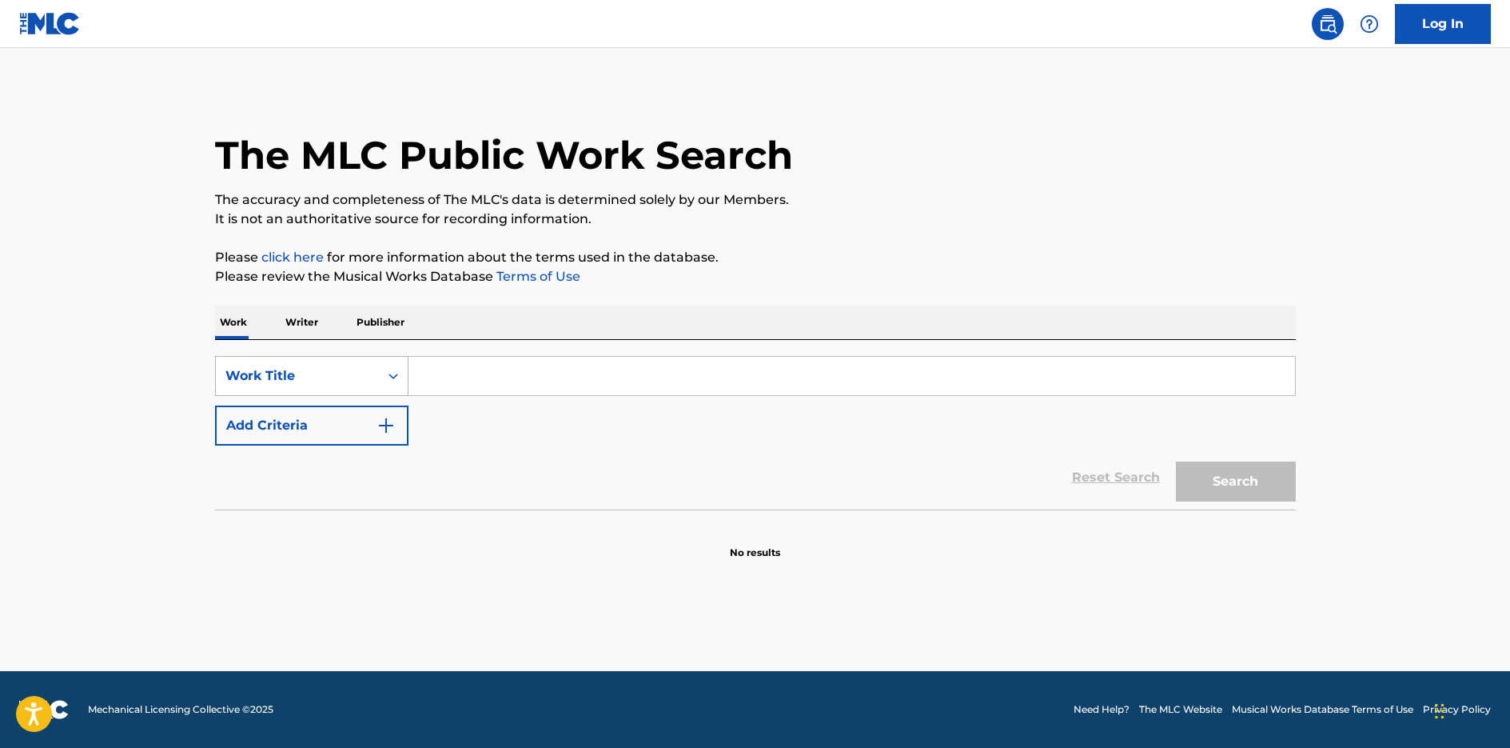
click at [364, 369] on div "Work Title" at bounding box center [297, 375] width 144 height 19
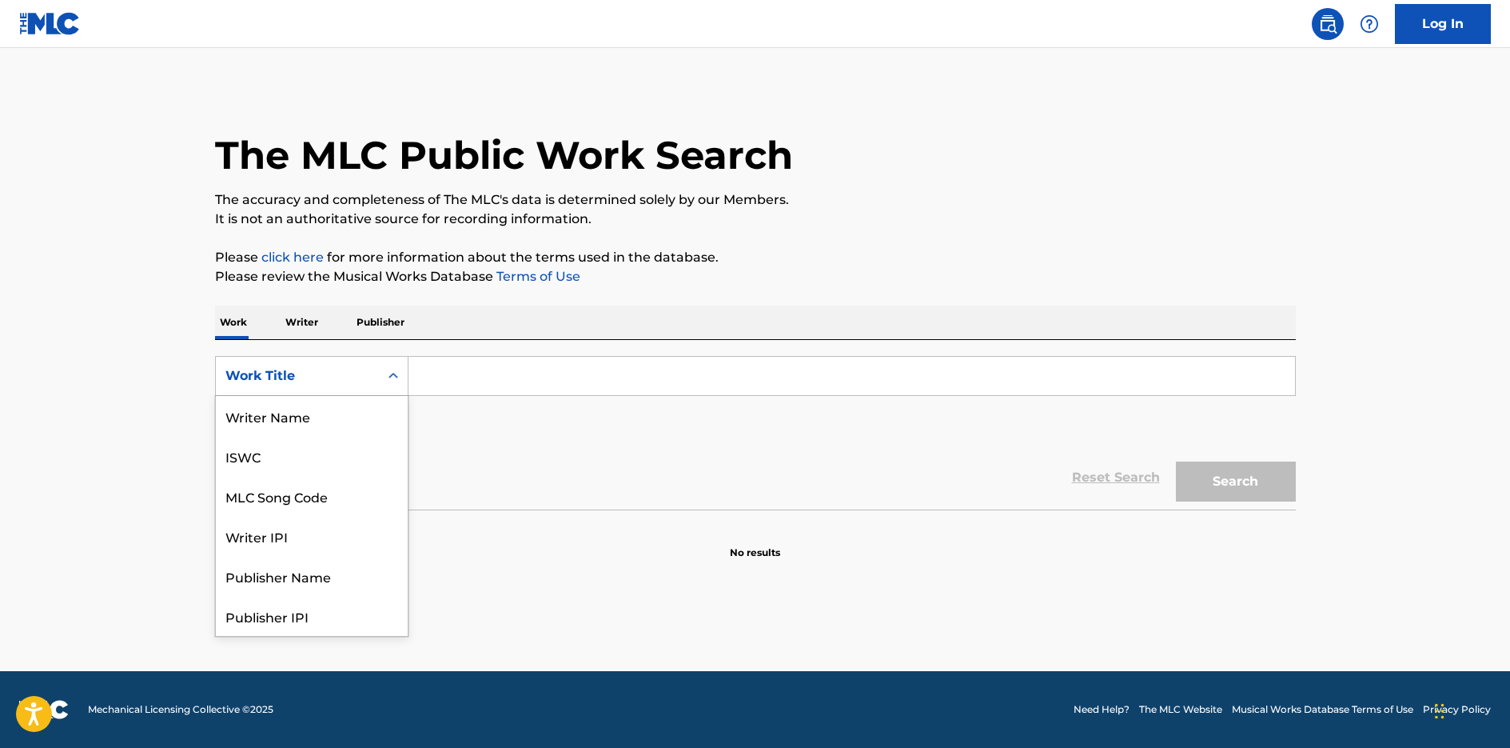
scroll to position [80, 0]
click at [324, 511] on div "Publisher Name" at bounding box center [312, 496] width 192 height 40
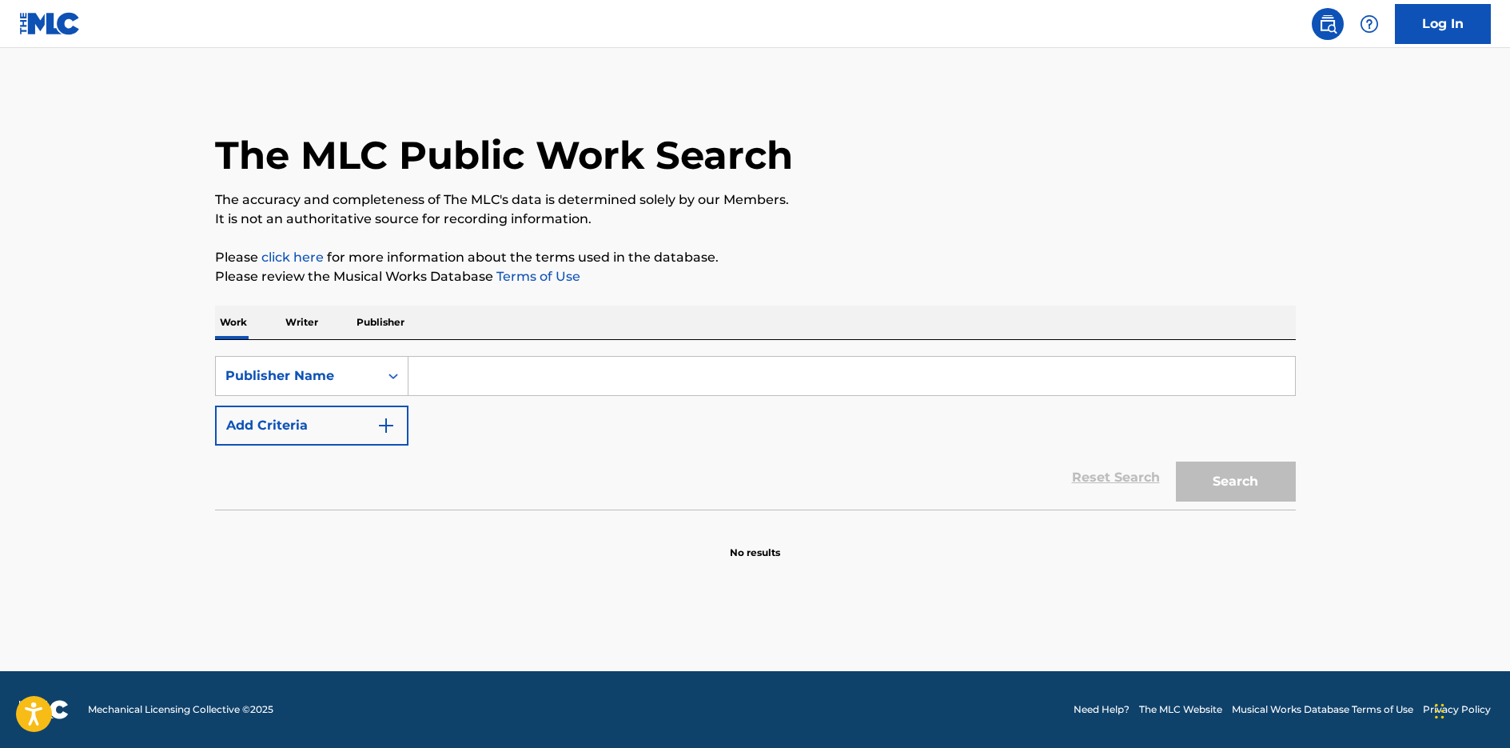
click at [426, 400] on div "SearchWithCriteria7f32c887-8124-490e-838e-36730cb2bacf Publisher Name Add Crite…" at bounding box center [755, 401] width 1081 height 90
click at [436, 385] on input "Search Form" at bounding box center [852, 376] width 887 height 38
paste input "EDITORIAL LAGOS"
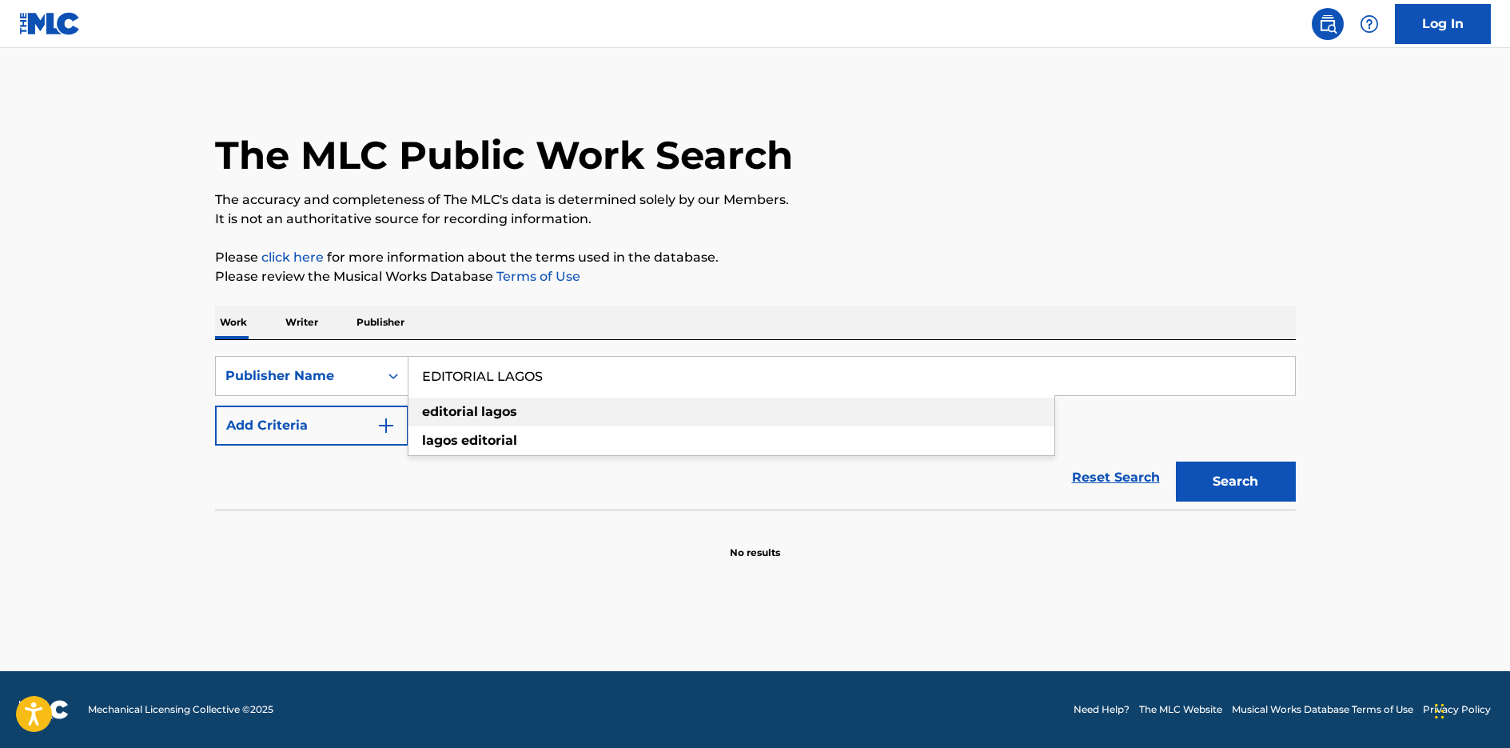
click at [767, 406] on div "editorial lagos" at bounding box center [732, 411] width 646 height 29
type input "editorial lagos"
click at [1235, 480] on button "Search" at bounding box center [1236, 481] width 120 height 40
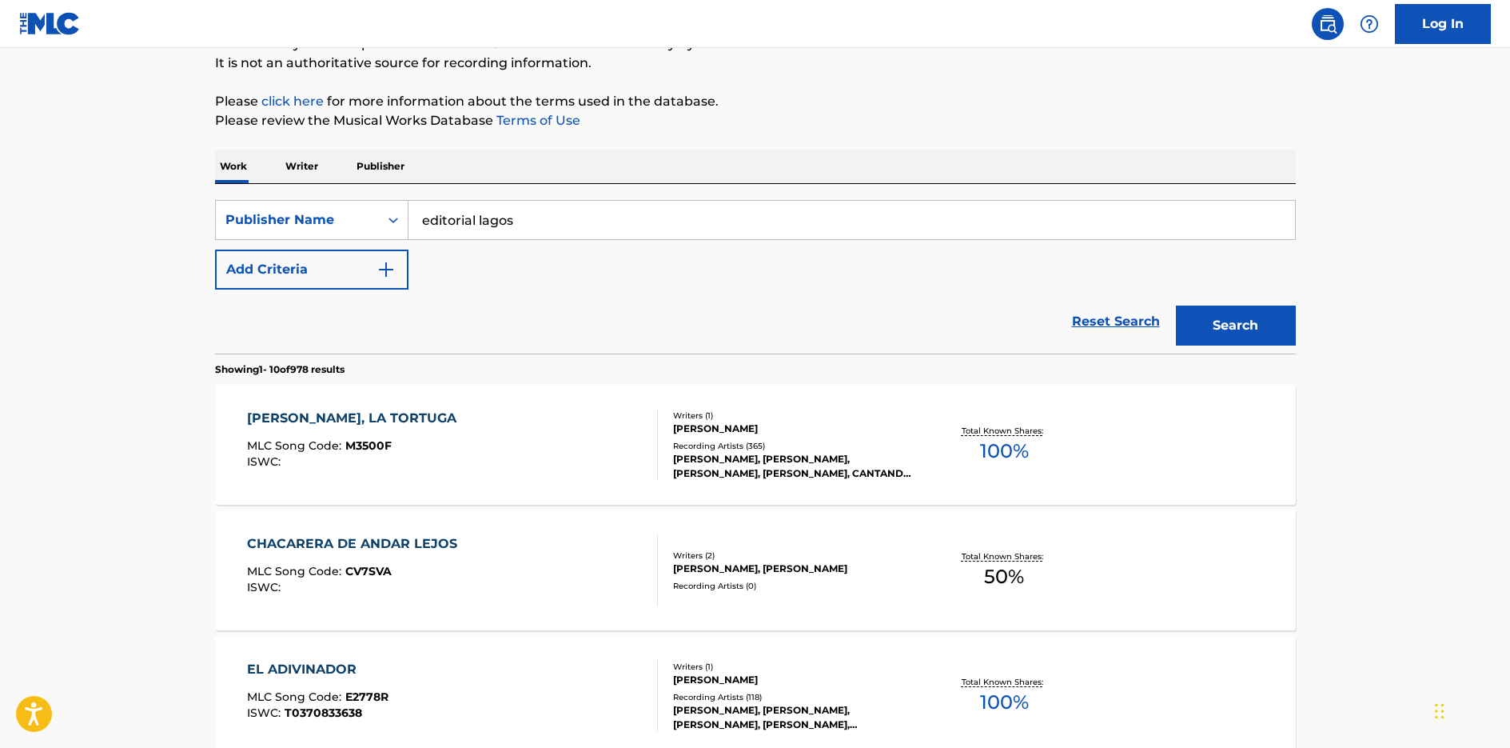
scroll to position [120, 0]
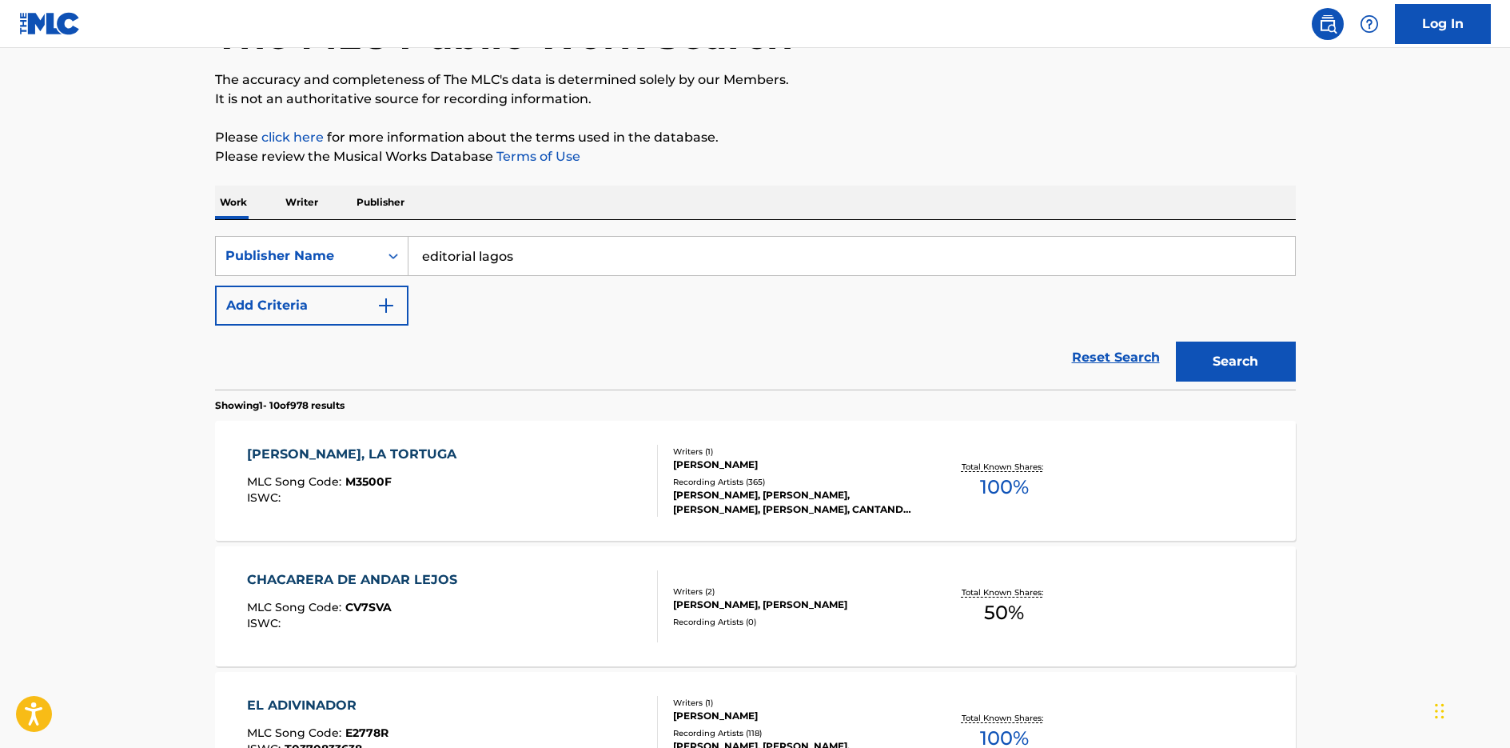
click at [343, 317] on button "Add Criteria" at bounding box center [312, 305] width 194 height 40
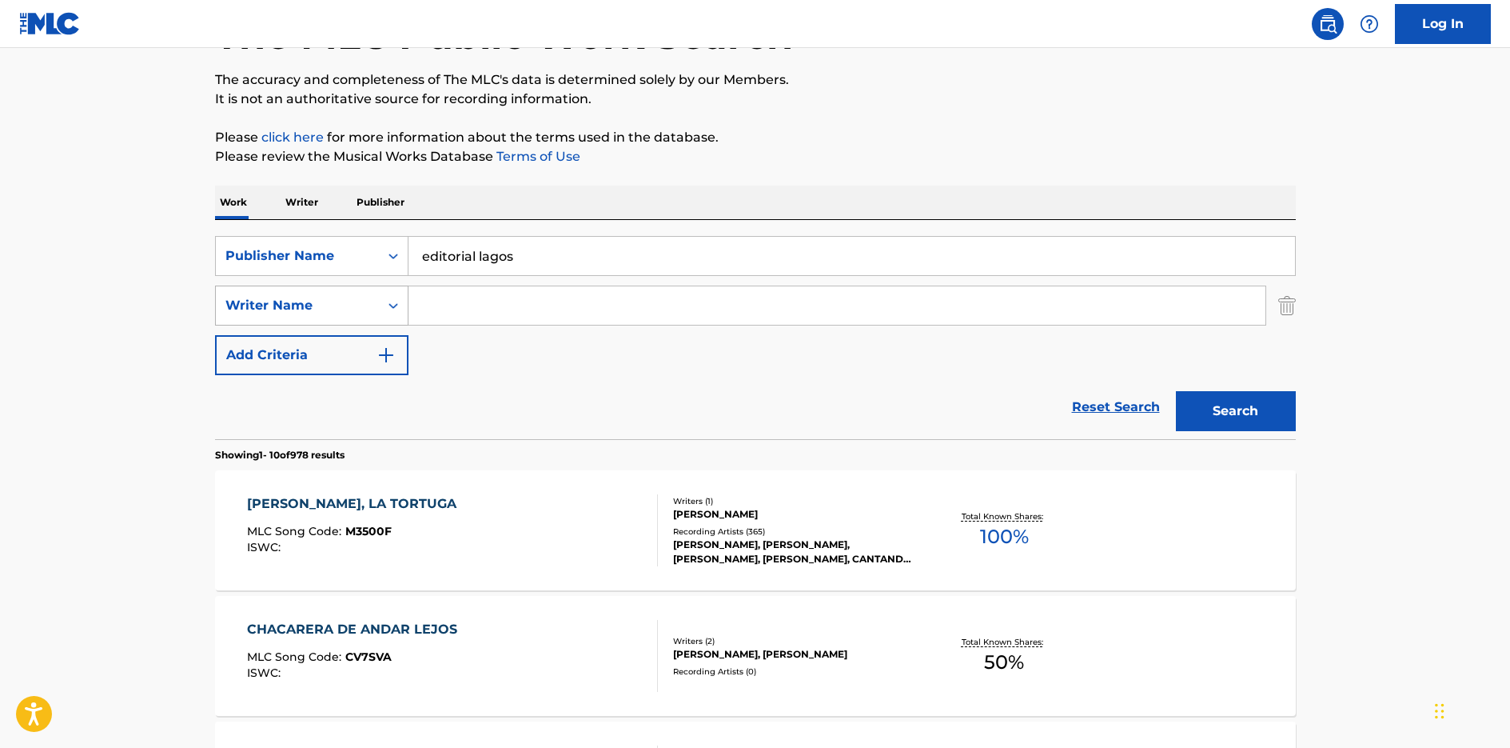
click at [377, 306] on div "Writer Name" at bounding box center [297, 305] width 163 height 30
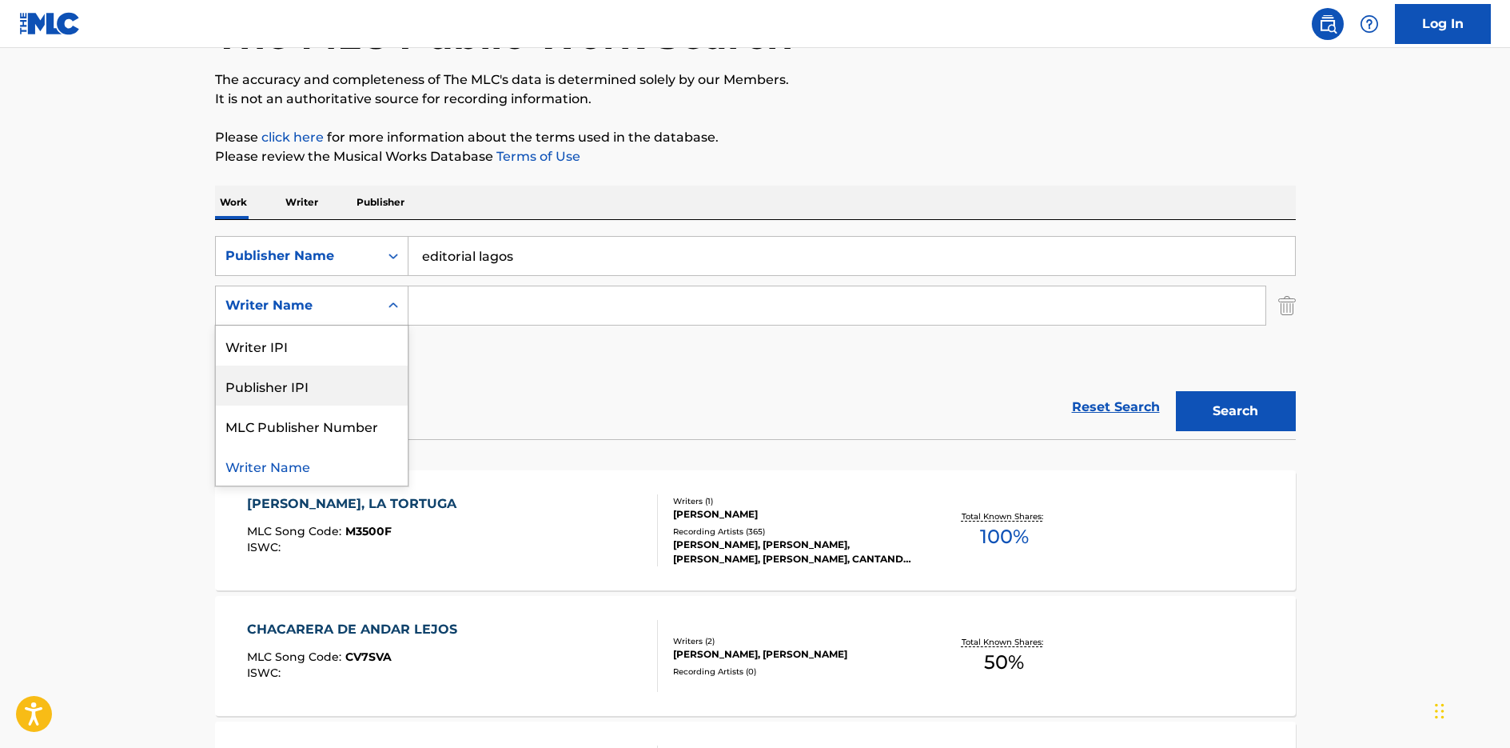
click at [348, 393] on div "Publisher IPI" at bounding box center [312, 385] width 192 height 40
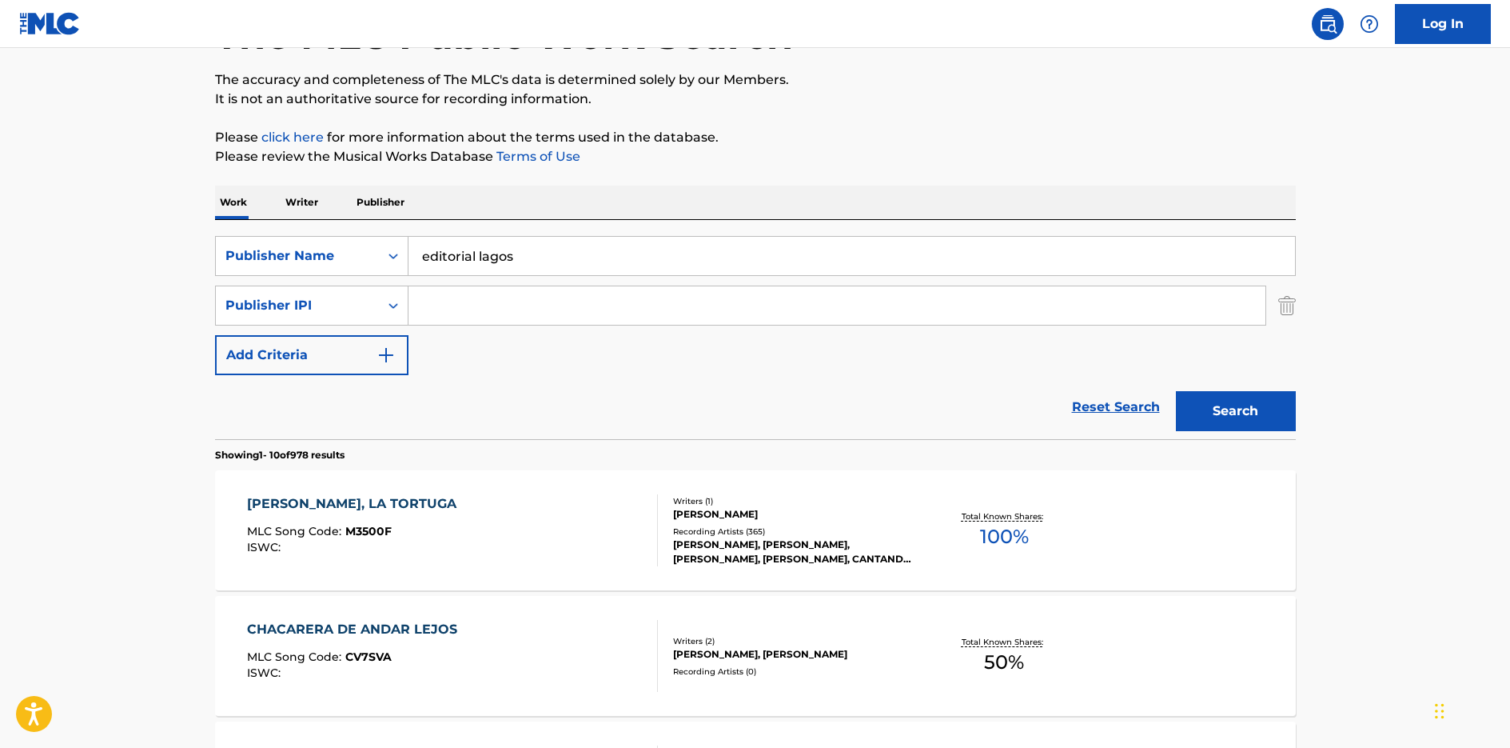
click at [470, 321] on input "Search Form" at bounding box center [837, 305] width 857 height 38
paste input "00017069494"
type input "00017069494"
click at [1217, 410] on button "Search" at bounding box center [1236, 411] width 120 height 40
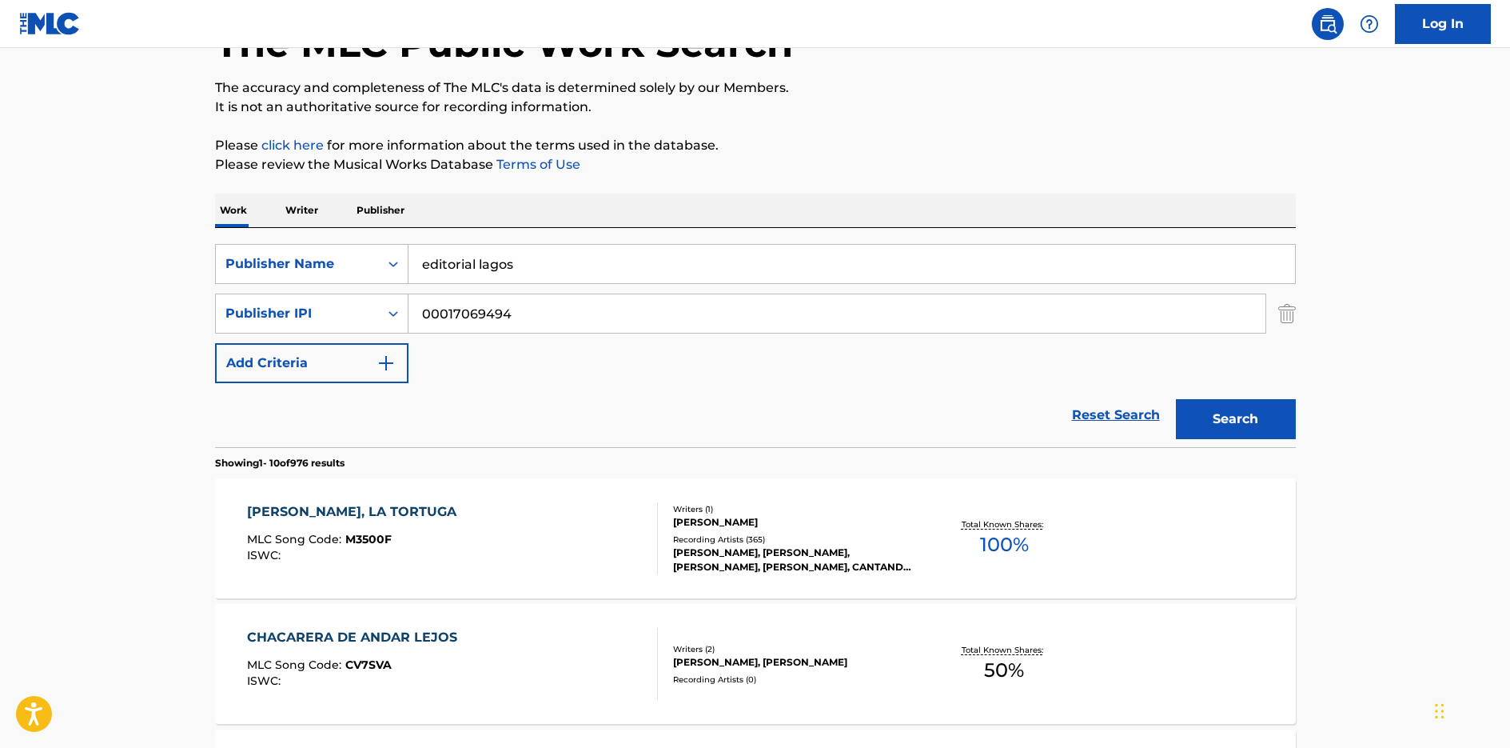
scroll to position [240, 0]
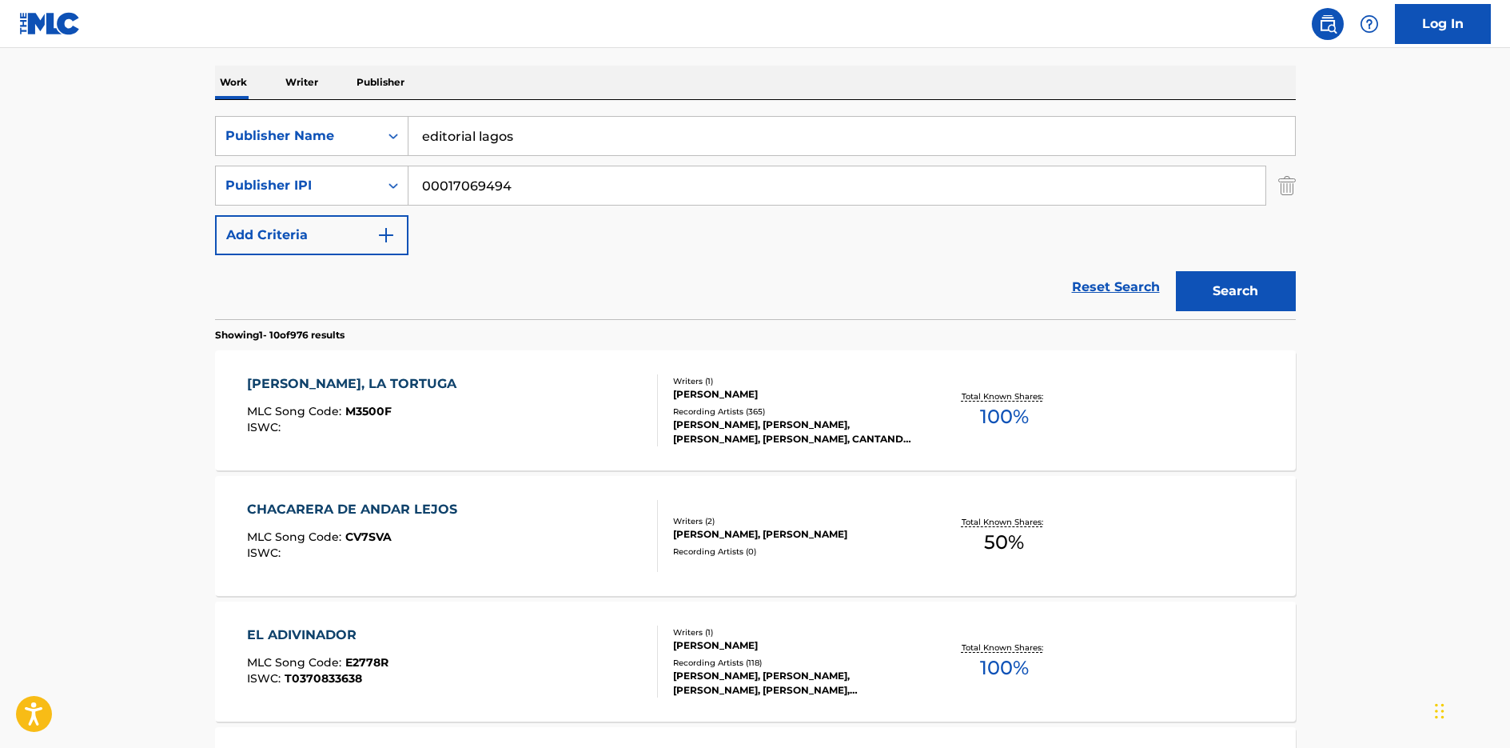
click at [724, 424] on div "[PERSON_NAME], [PERSON_NAME], [PERSON_NAME], [PERSON_NAME], CANTANDO CON [PERSO…" at bounding box center [793, 431] width 241 height 29
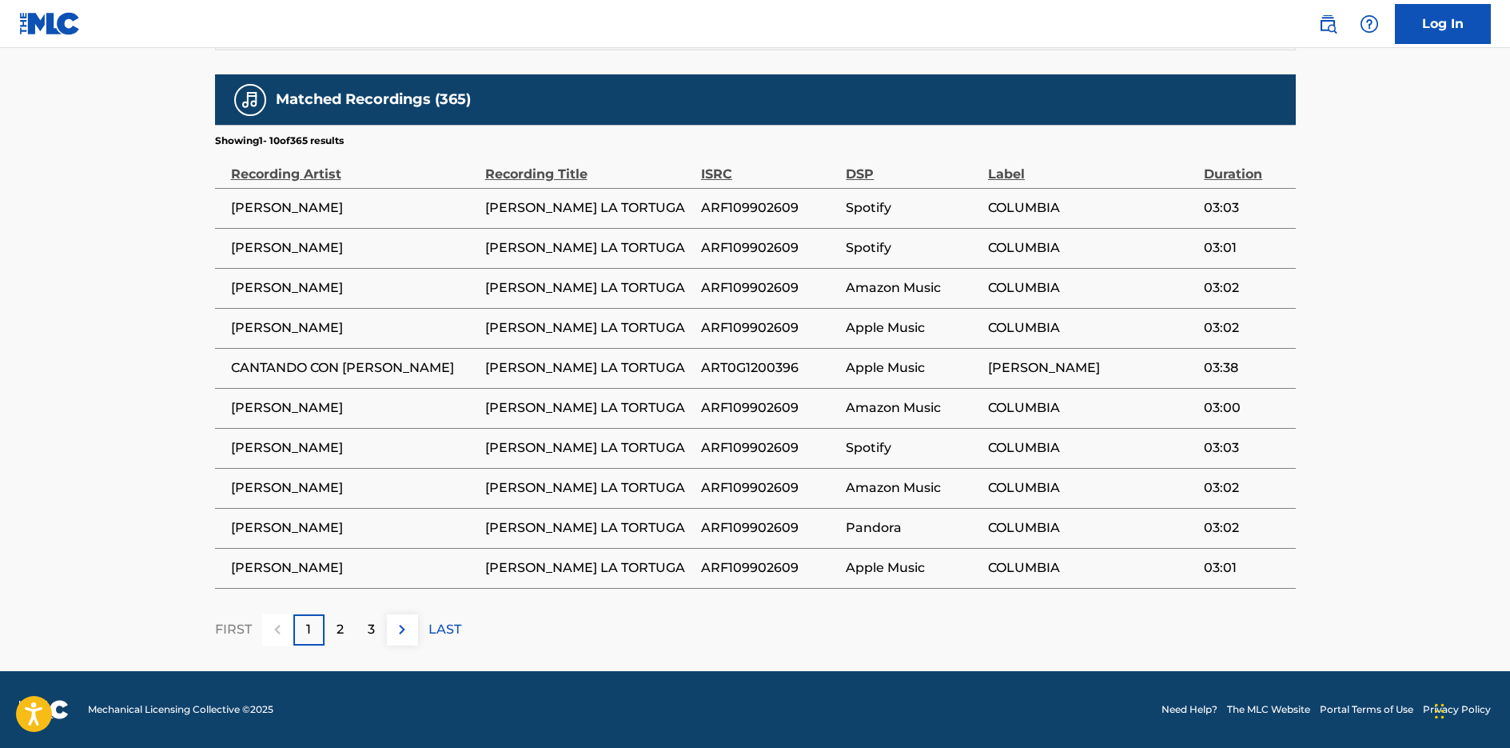
scroll to position [1115, 0]
click at [331, 627] on div "2" at bounding box center [340, 629] width 31 height 31
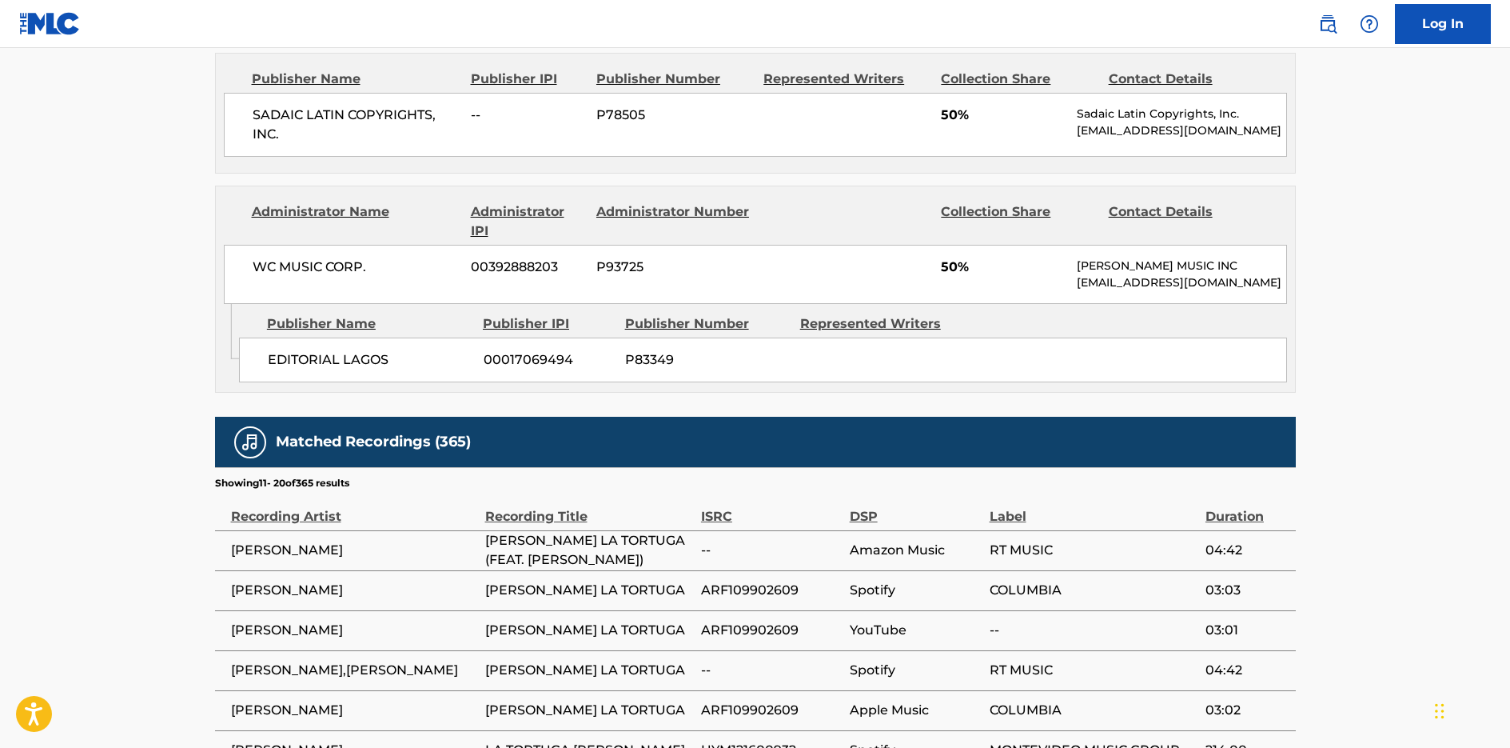
scroll to position [960, 0]
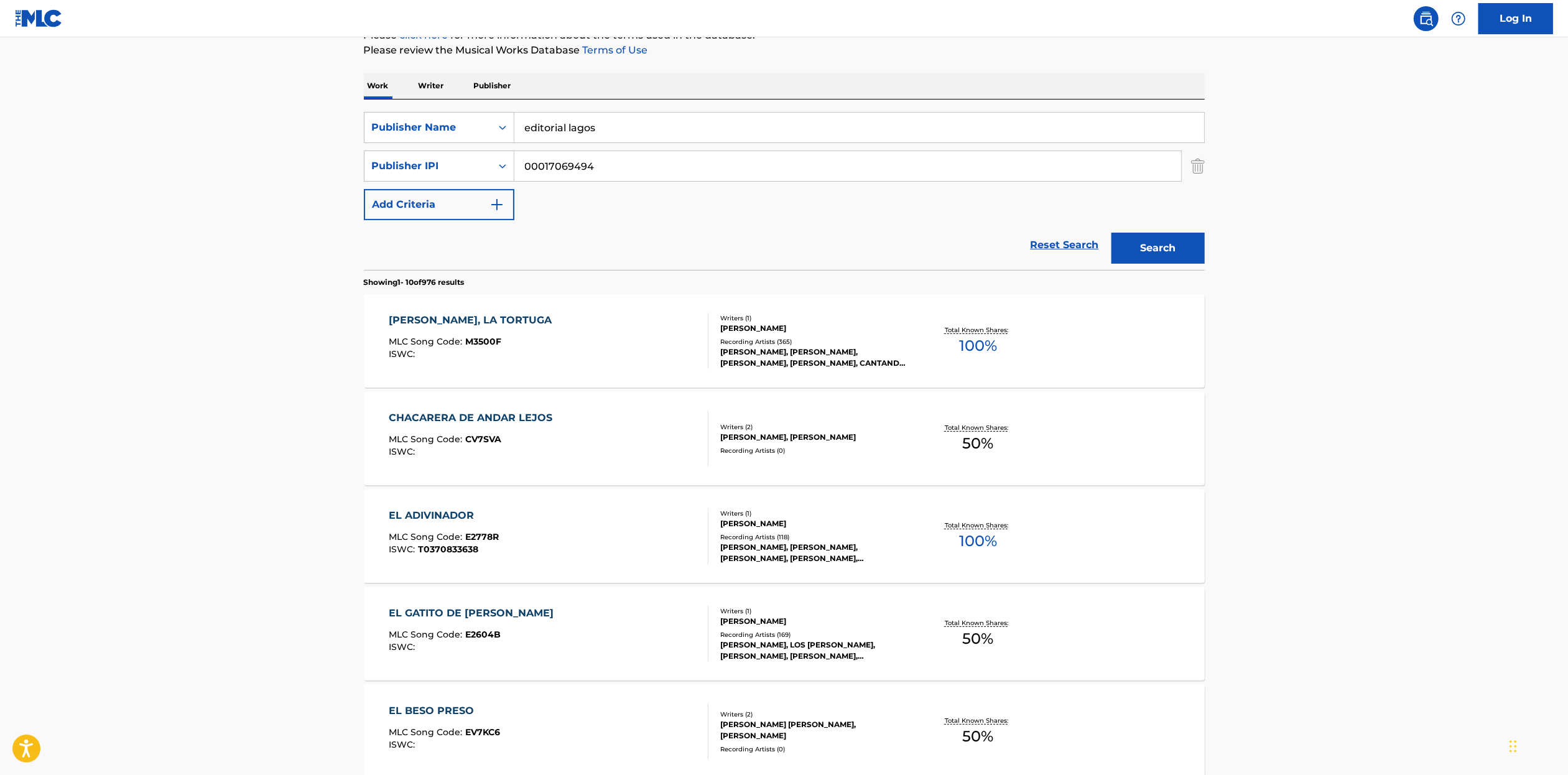
scroll to position [164, 0]
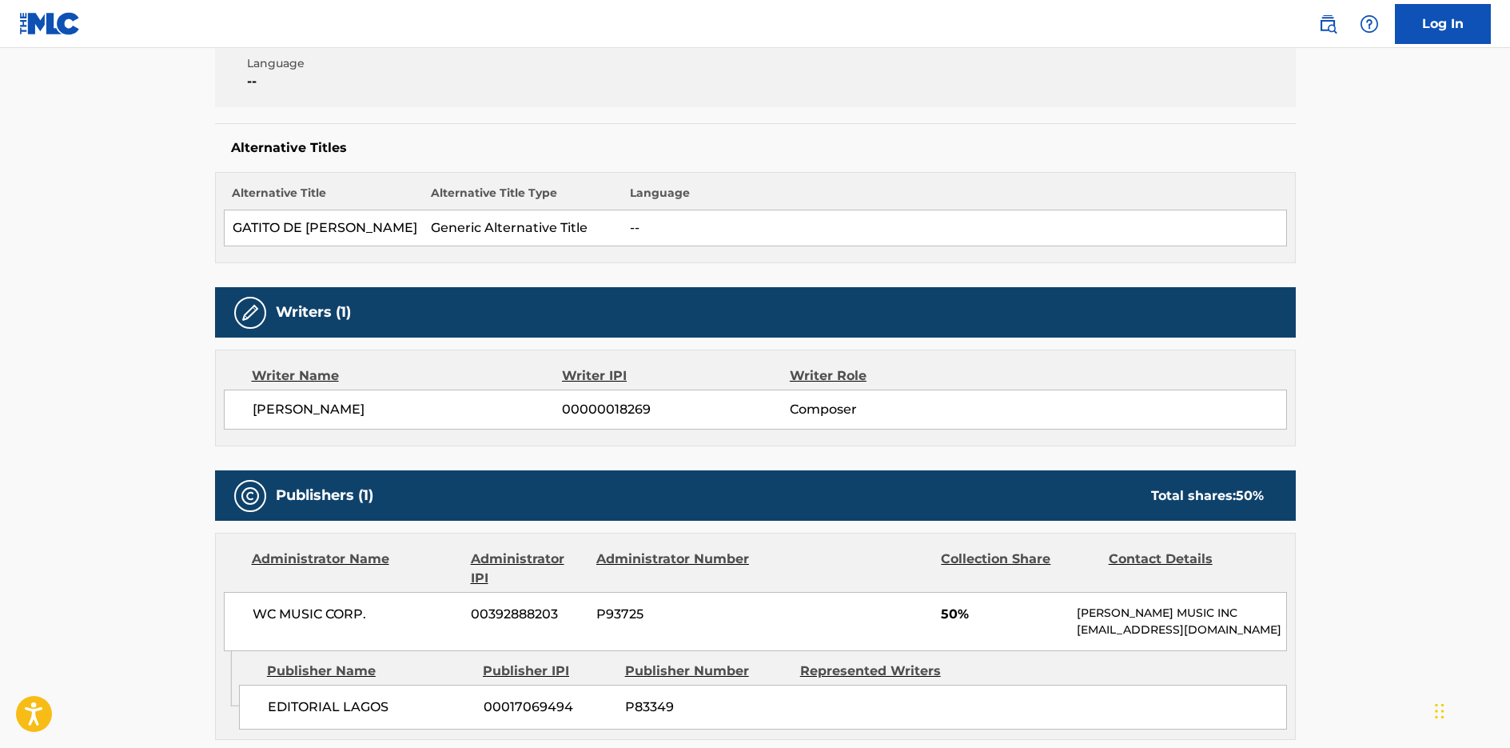
scroll to position [600, 0]
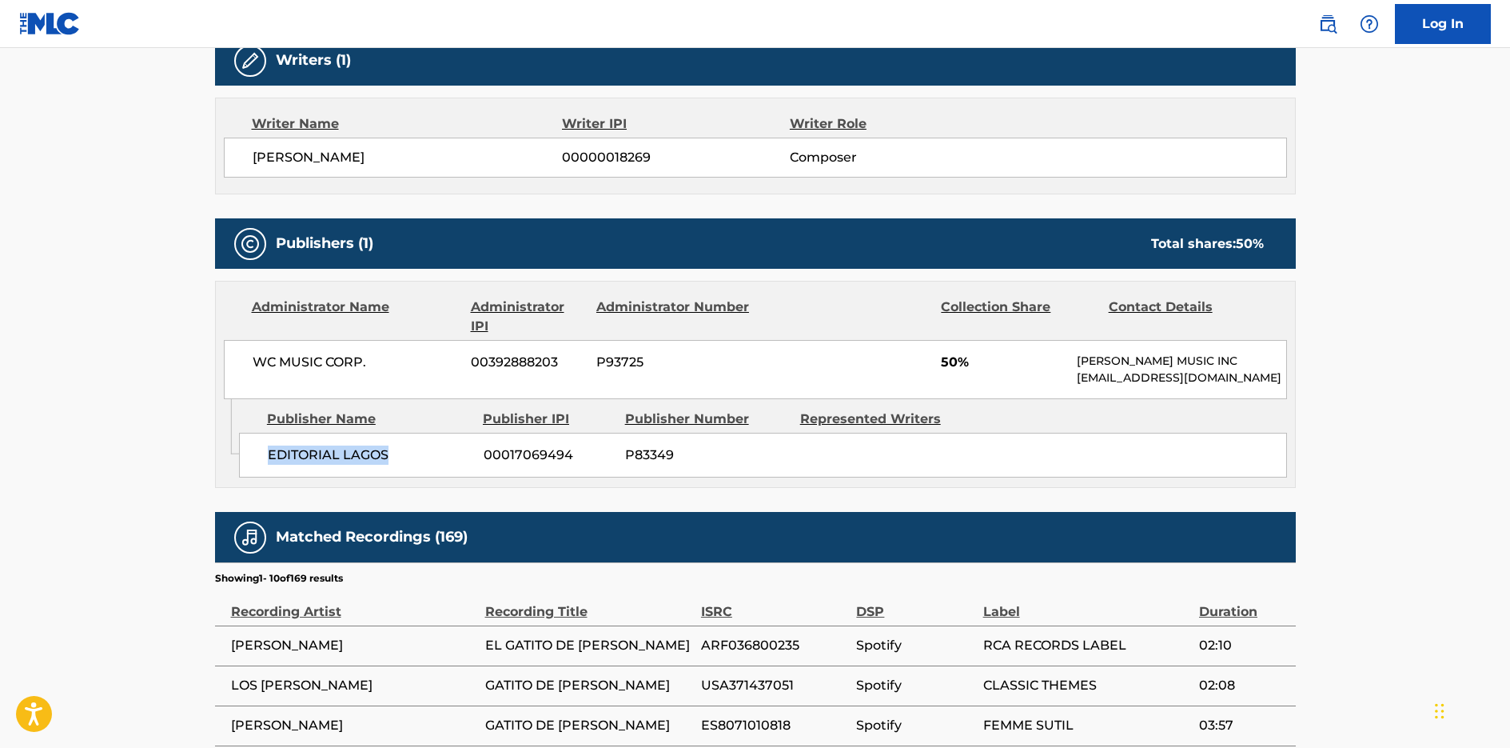
drag, startPoint x: 400, startPoint y: 476, endPoint x: 263, endPoint y: 473, distance: 136.8
click at [263, 473] on div "EDITORIAL LAGOS 00017069494 P83349" at bounding box center [763, 455] width 1048 height 45
copy span "EDITORIAL LAGOS"
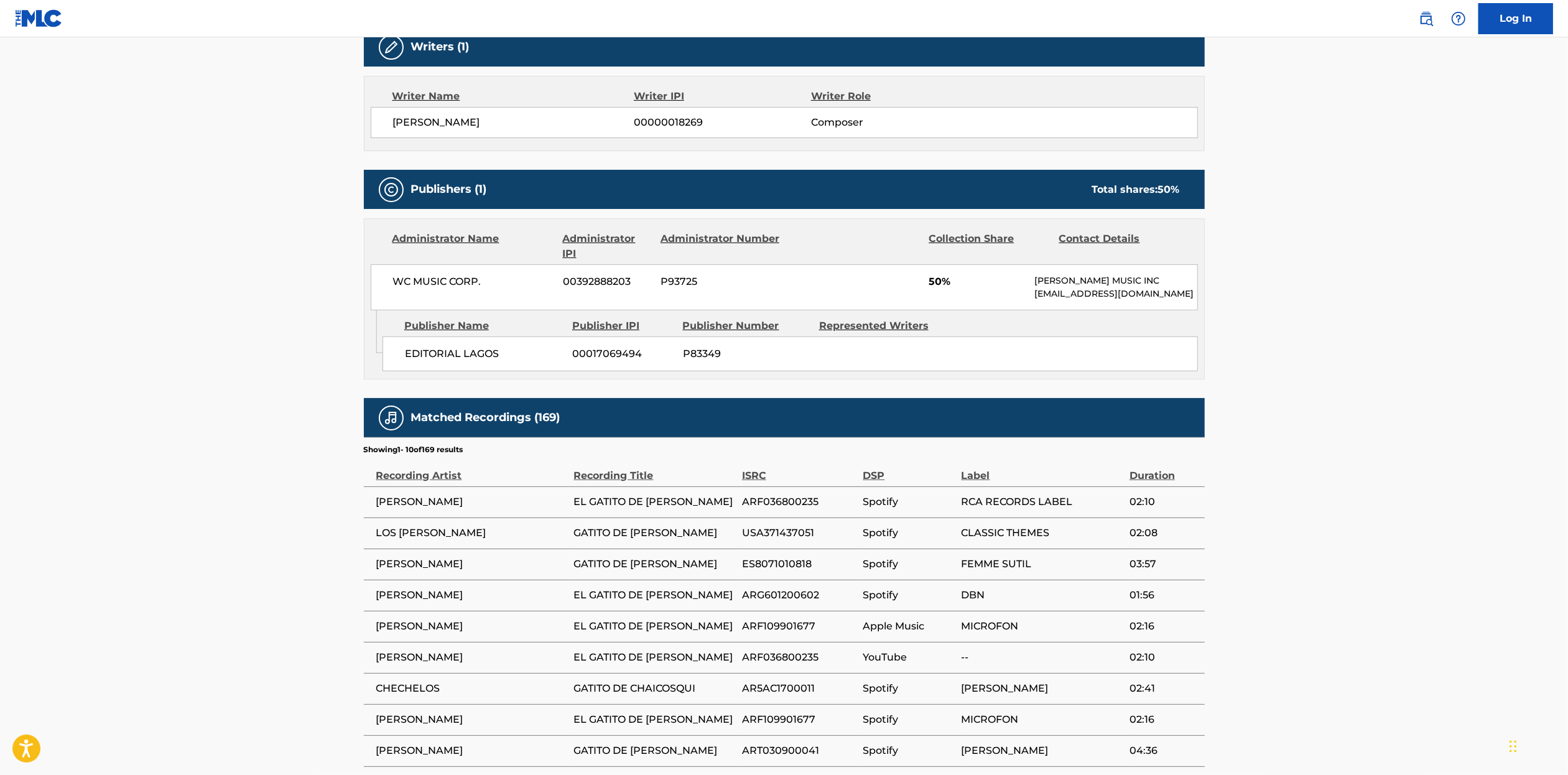
click at [1419, 373] on main "Copy work link EL GATITO DE TCHAIKOVSKY Work Detail Member Work Identifier -- M…" at bounding box center [784, 216] width 1568 height 1292
